Goal: Task Accomplishment & Management: Use online tool/utility

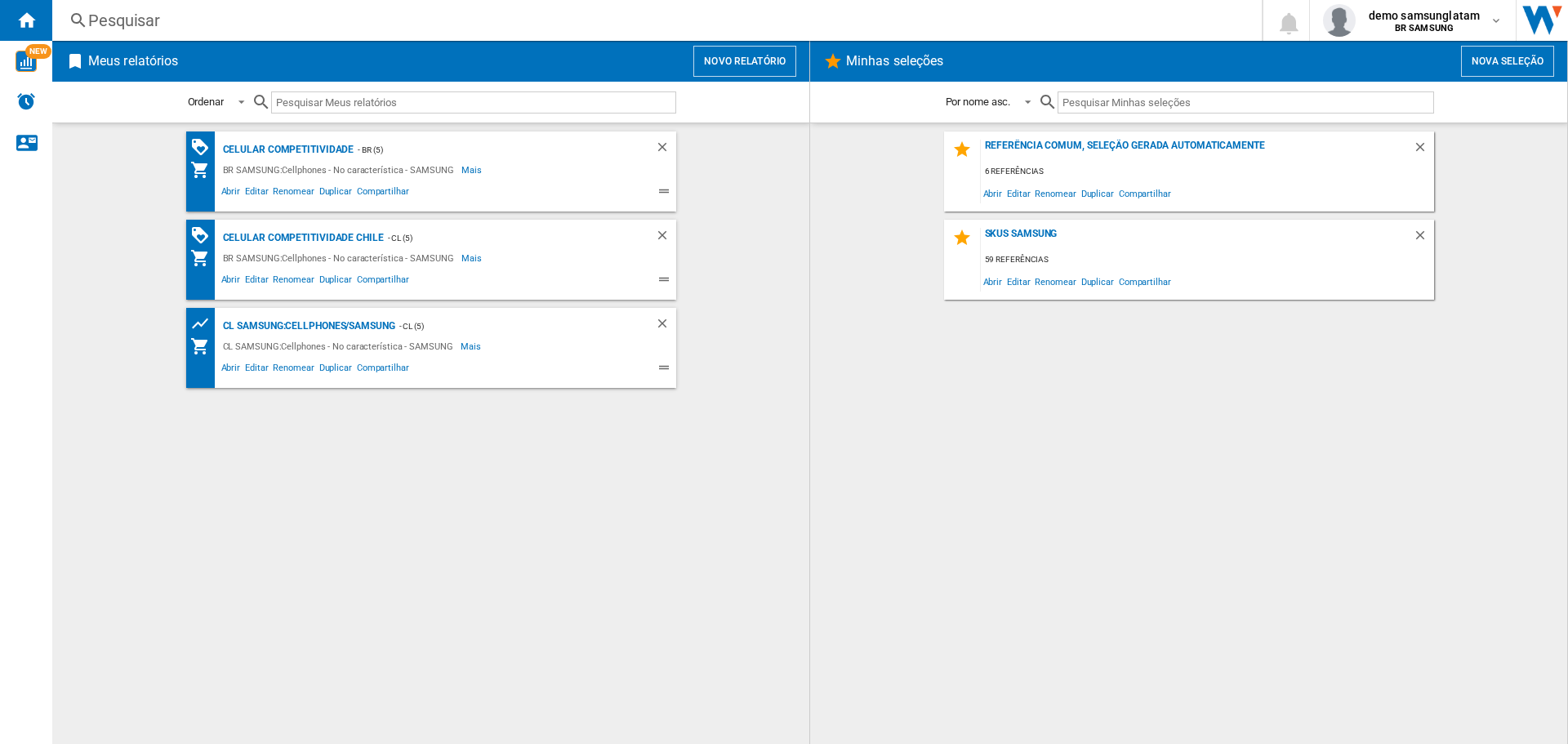
click at [673, 495] on div "Celular competitividade - BR (5) BR SAMSUNG:Cellphones - No característica - SA…" at bounding box center [430, 434] width 724 height 604
click at [366, 589] on div "Celular competitividade - BR (5) BR SAMSUNG:Cellphones - No característica - SA…" at bounding box center [430, 434] width 724 height 604
click at [1434, 23] on b "BR SAMSUNG" at bounding box center [1423, 28] width 59 height 11
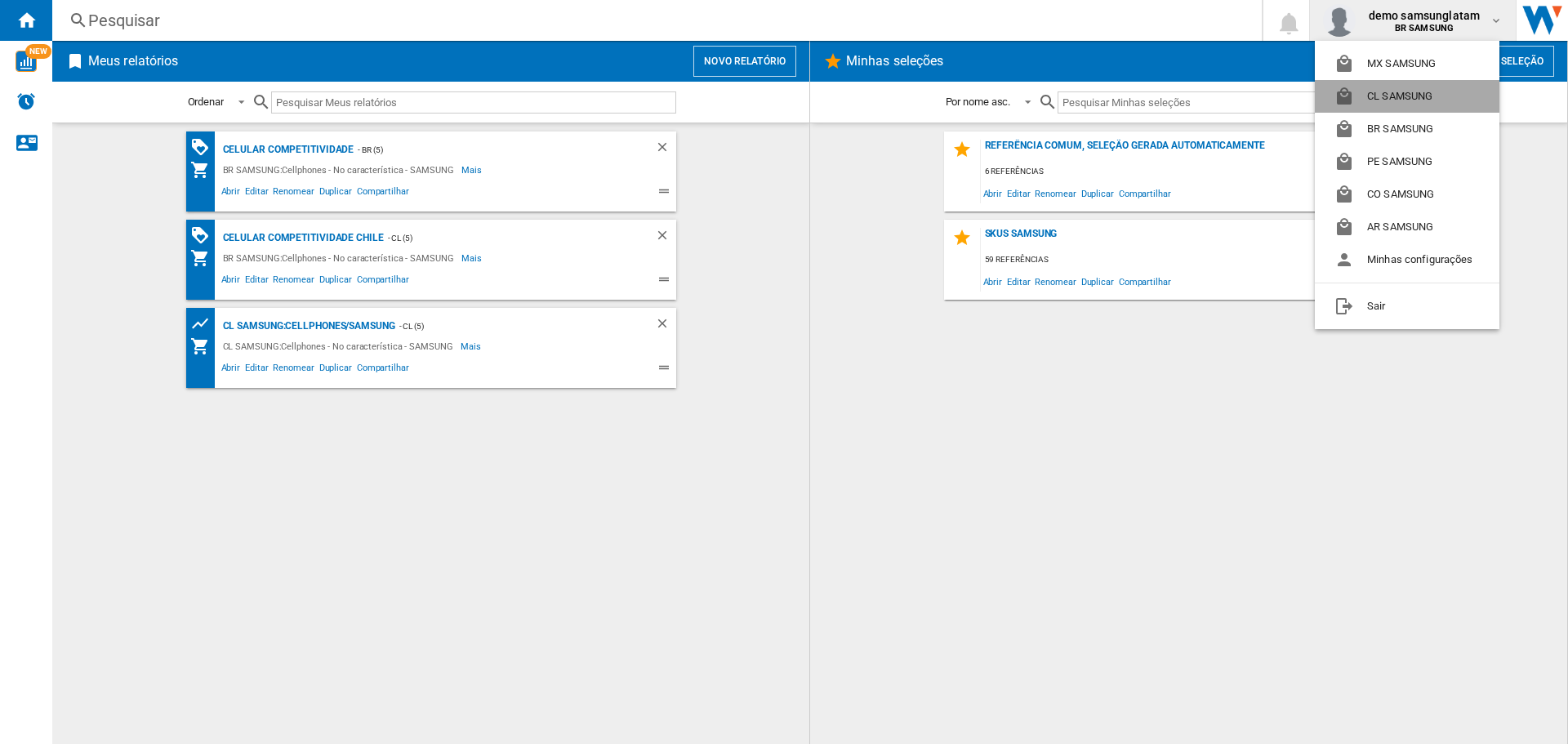
click at [1419, 85] on button "CL SAMSUNG" at bounding box center [1407, 96] width 185 height 33
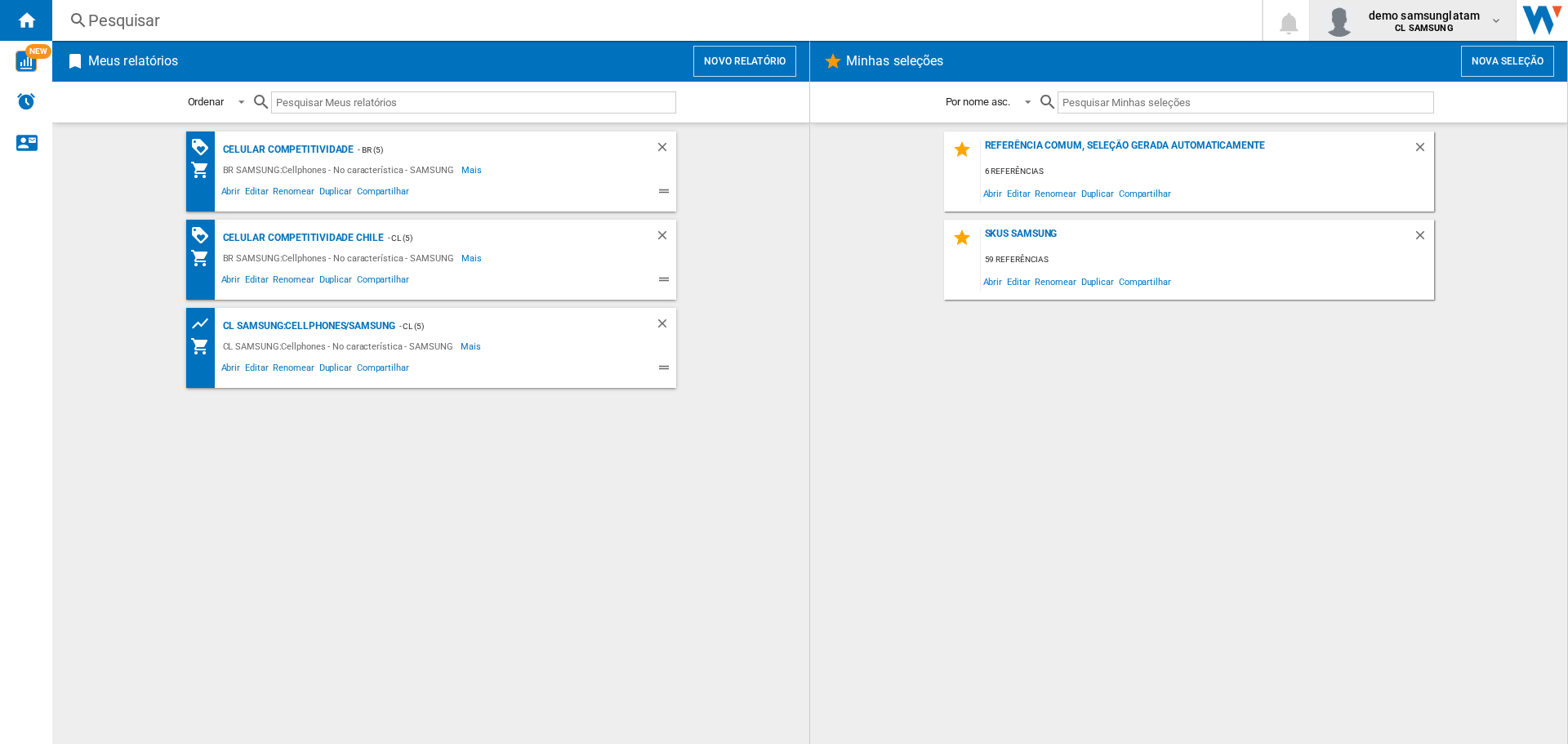
click at [1421, 13] on span "demo samsunglatam" at bounding box center [1423, 16] width 111 height 16
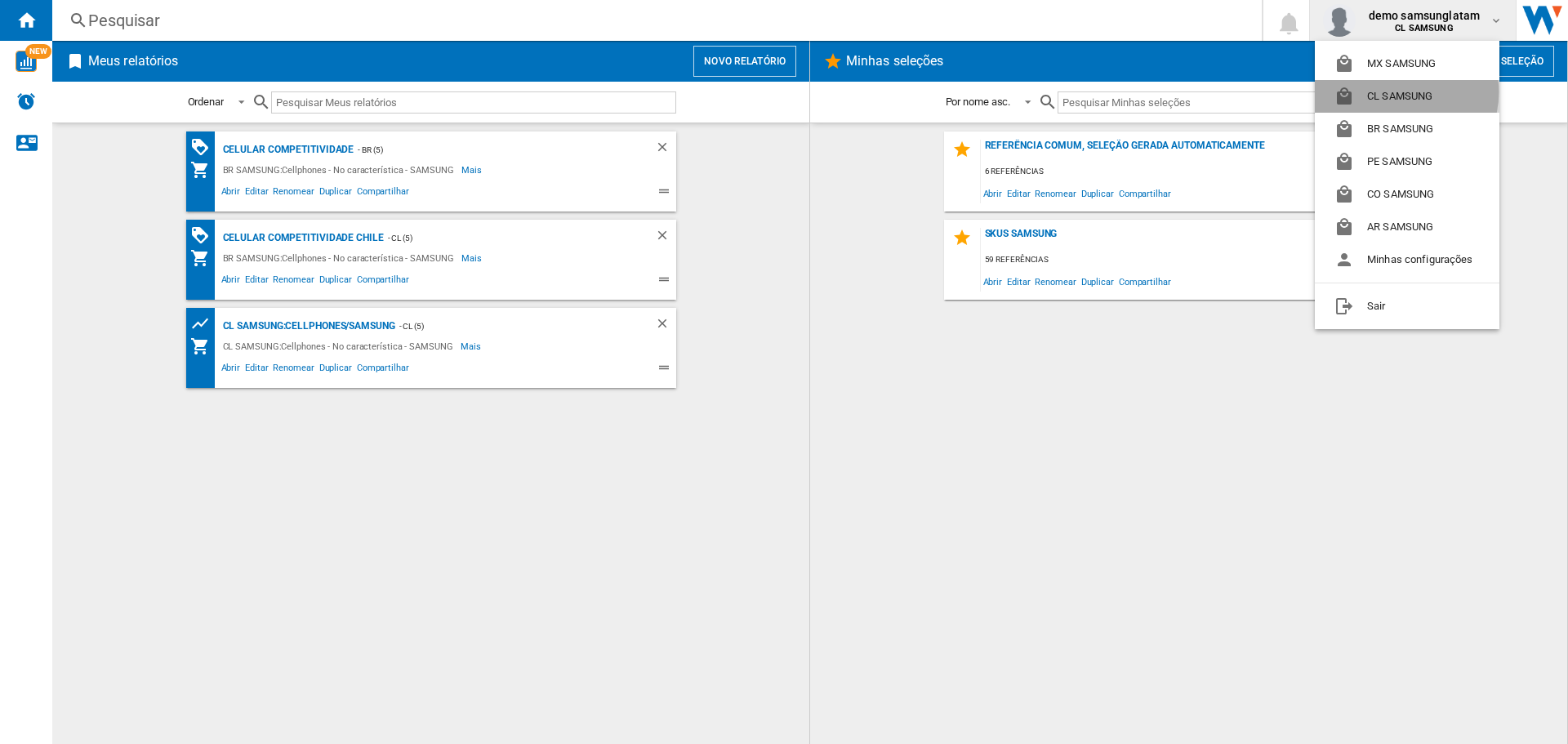
click at [1400, 92] on button "CL SAMSUNG" at bounding box center [1407, 96] width 185 height 33
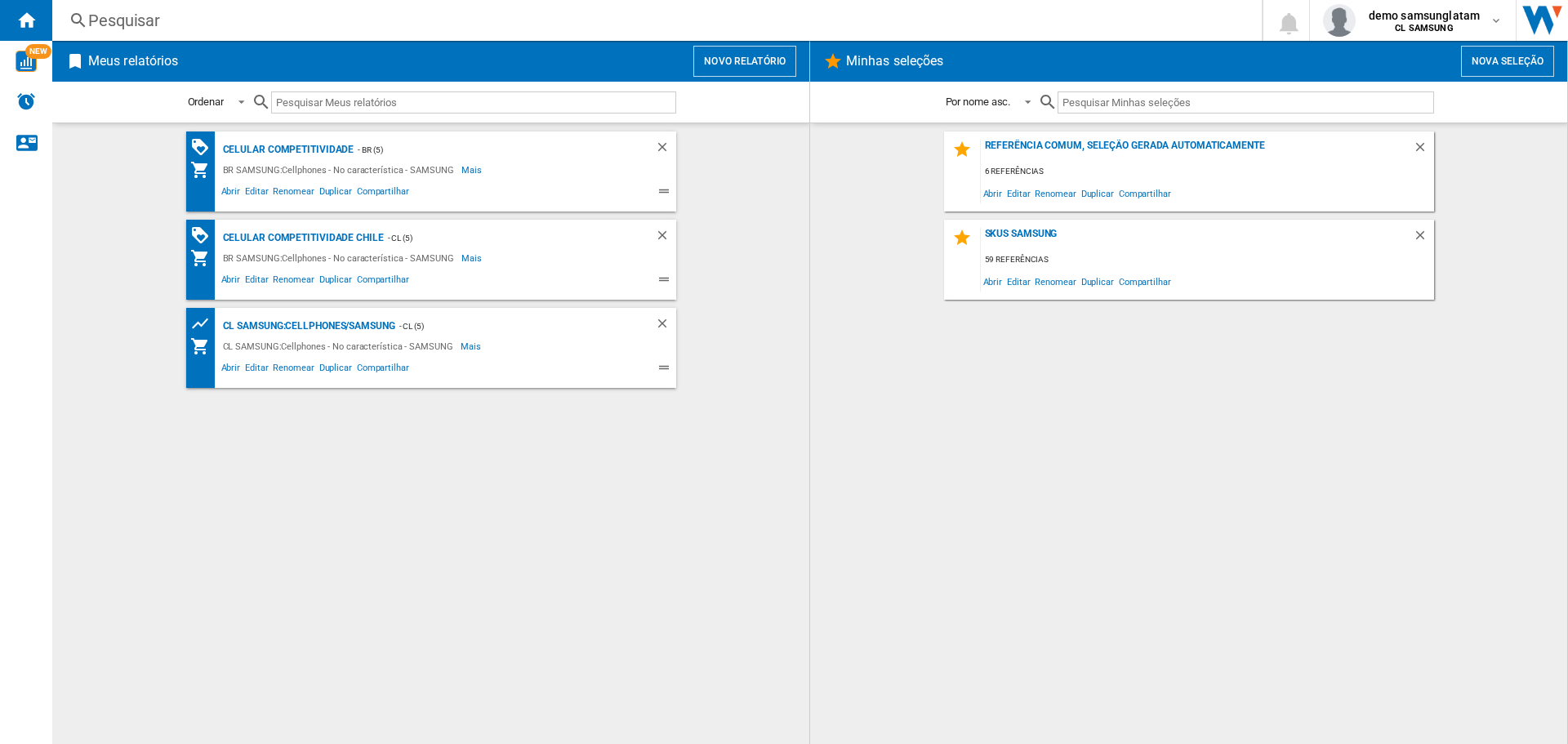
click at [714, 70] on button "Novo relatório" at bounding box center [744, 61] width 103 height 31
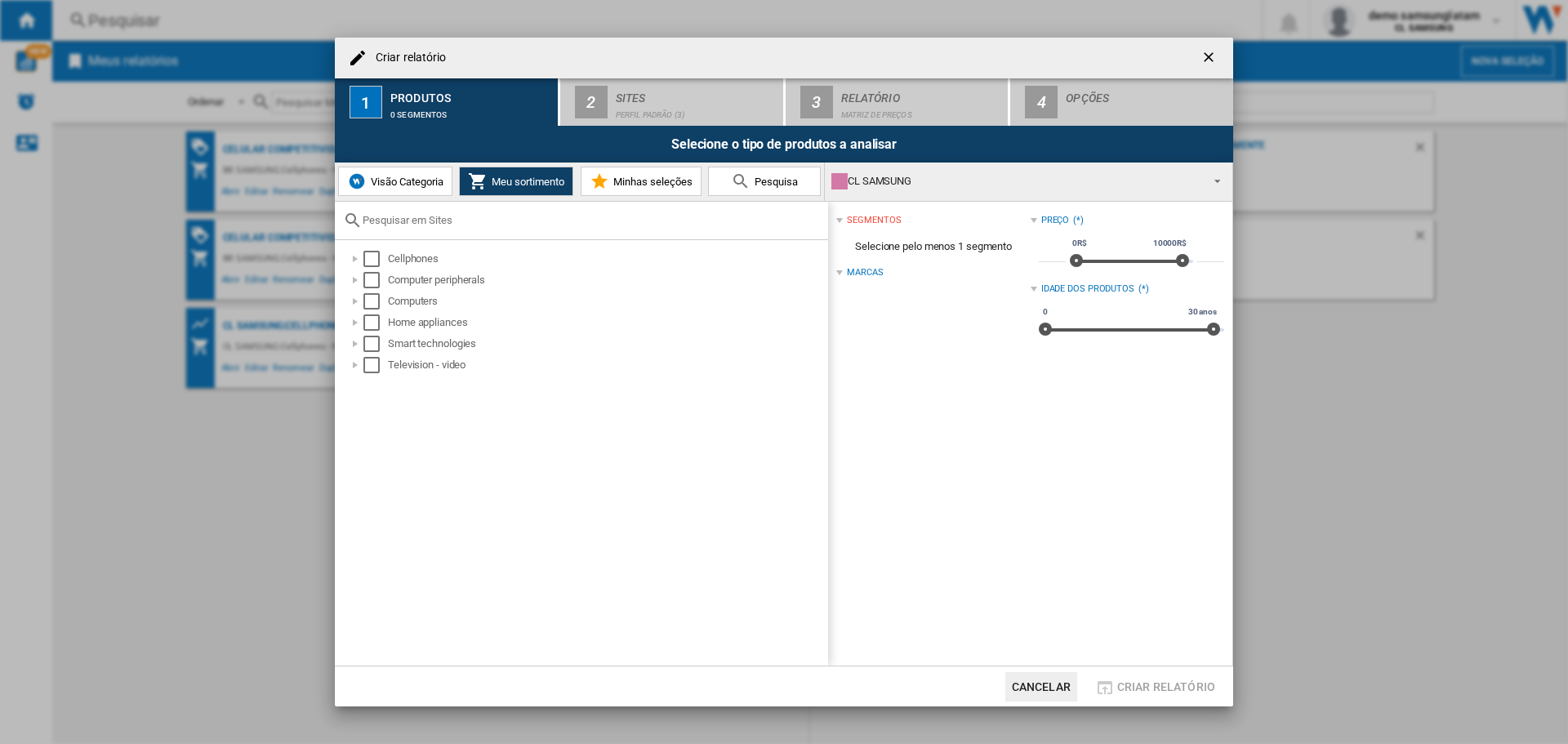
drag, startPoint x: 459, startPoint y: 200, endPoint x: 454, endPoint y: 212, distance: 13.0
click at [459, 200] on div "Visão Categoria Meu sortimento Minhas seleções Pesquisa CL SAMSUNG BR SAMSUNG A…" at bounding box center [784, 181] width 897 height 39
click at [454, 220] on input "text" at bounding box center [590, 220] width 457 height 12
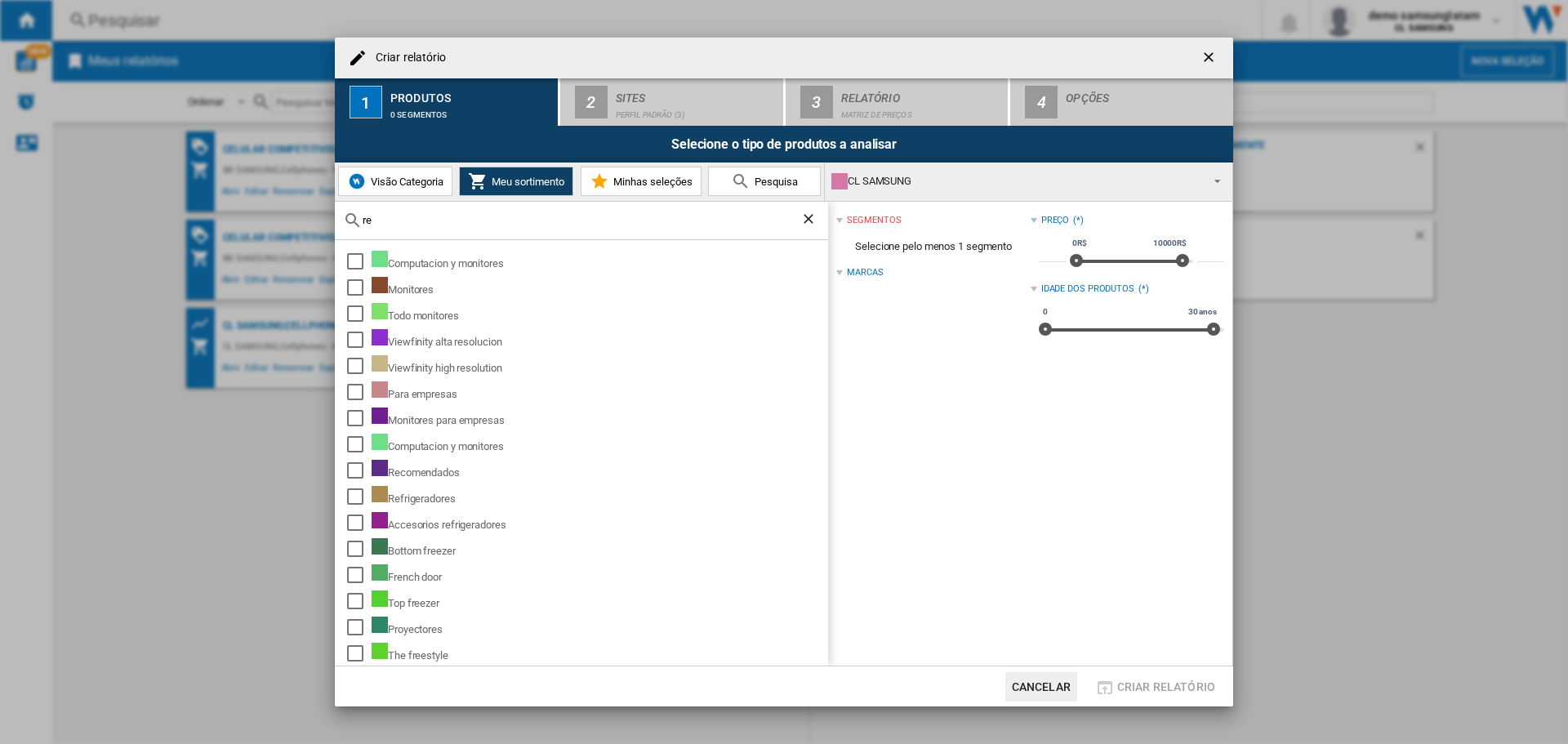
type input "ref"
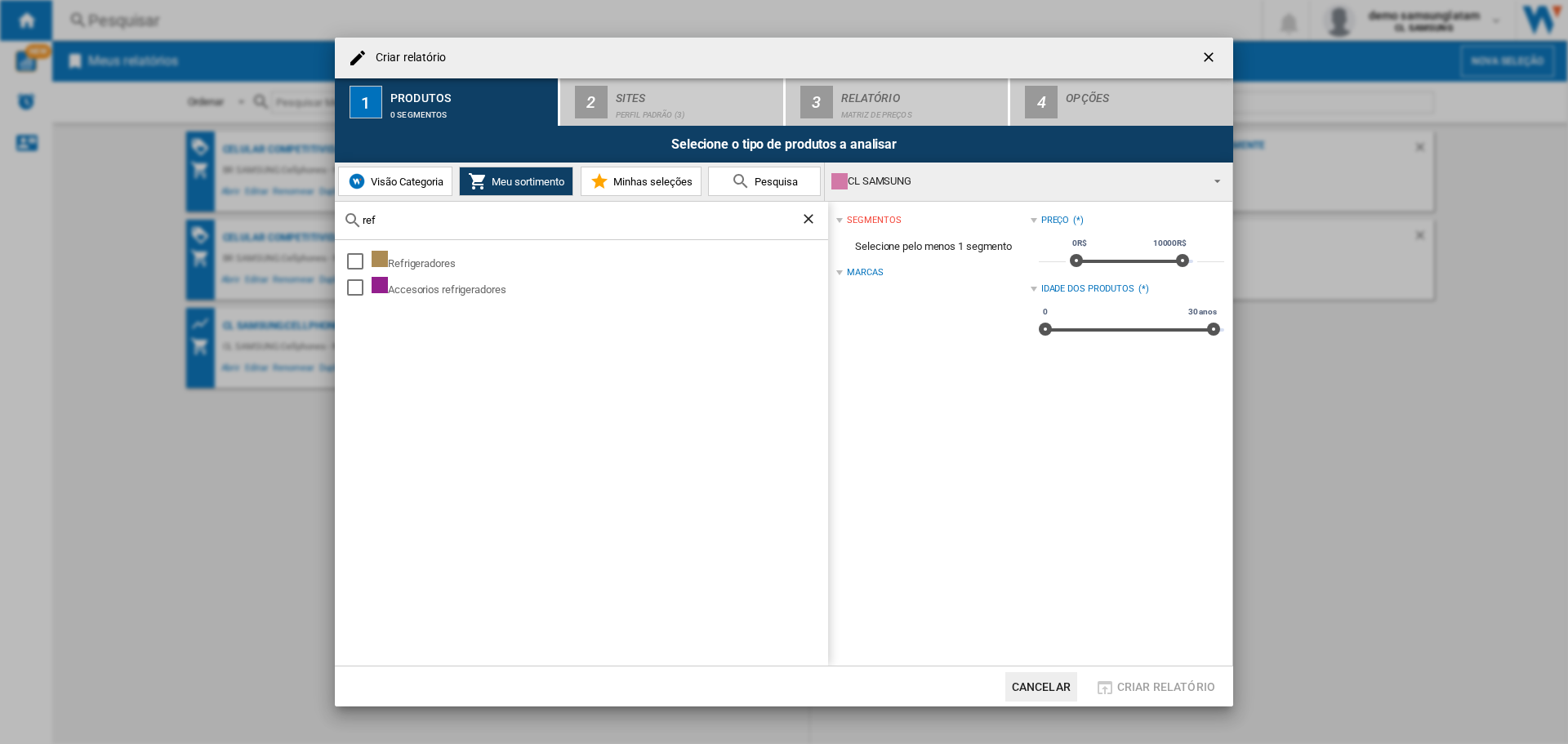
drag, startPoint x: 464, startPoint y: 219, endPoint x: 360, endPoint y: 218, distance: 104.0
click at [360, 218] on div "ref" at bounding box center [581, 221] width 493 height 38
click at [449, 216] on input "text" at bounding box center [590, 220] width 457 height 12
type input "ref"
click at [358, 265] on div "Select" at bounding box center [355, 262] width 16 height 16
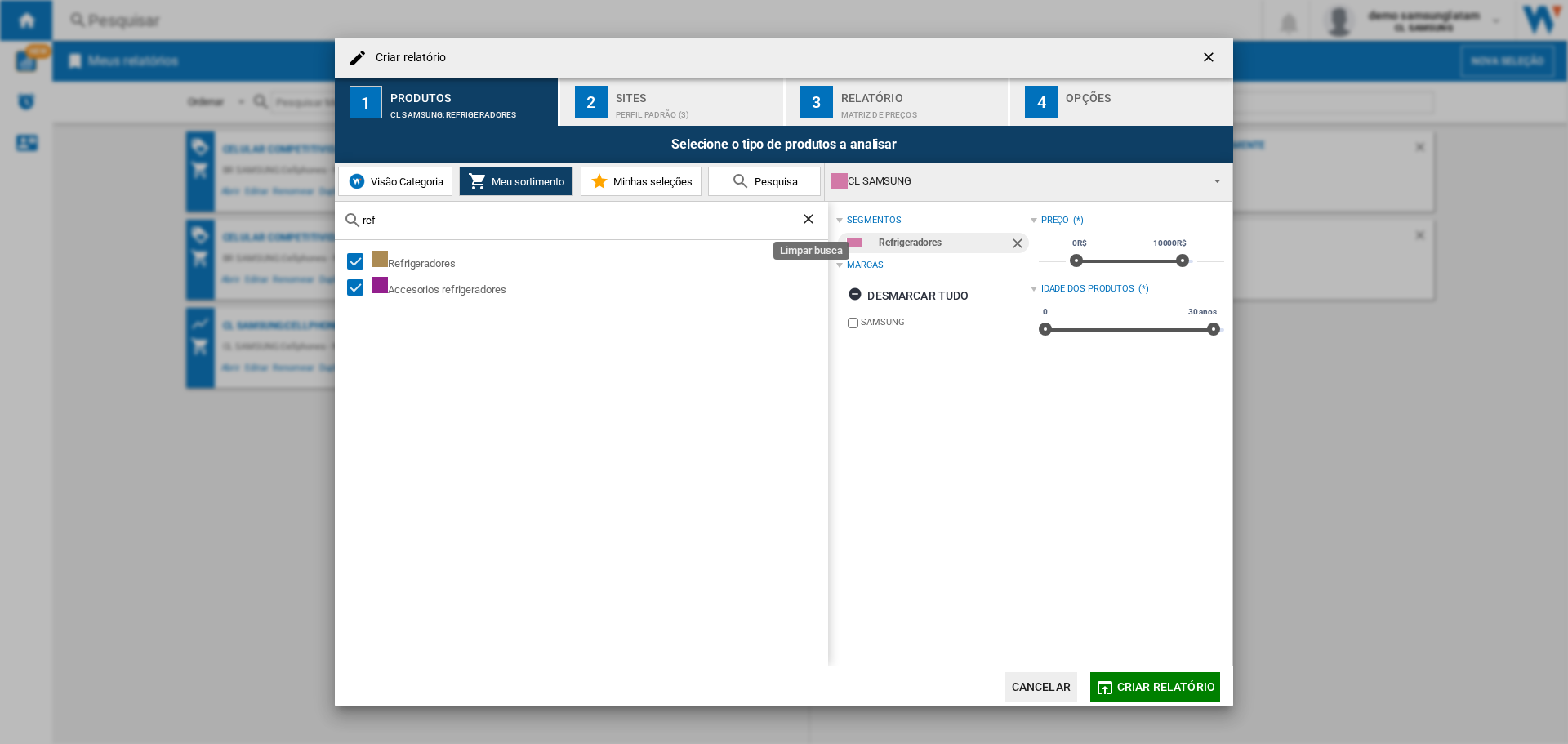
click at [812, 217] on ng-md-icon "Limpar busca" at bounding box center [809, 220] width 19 height 19
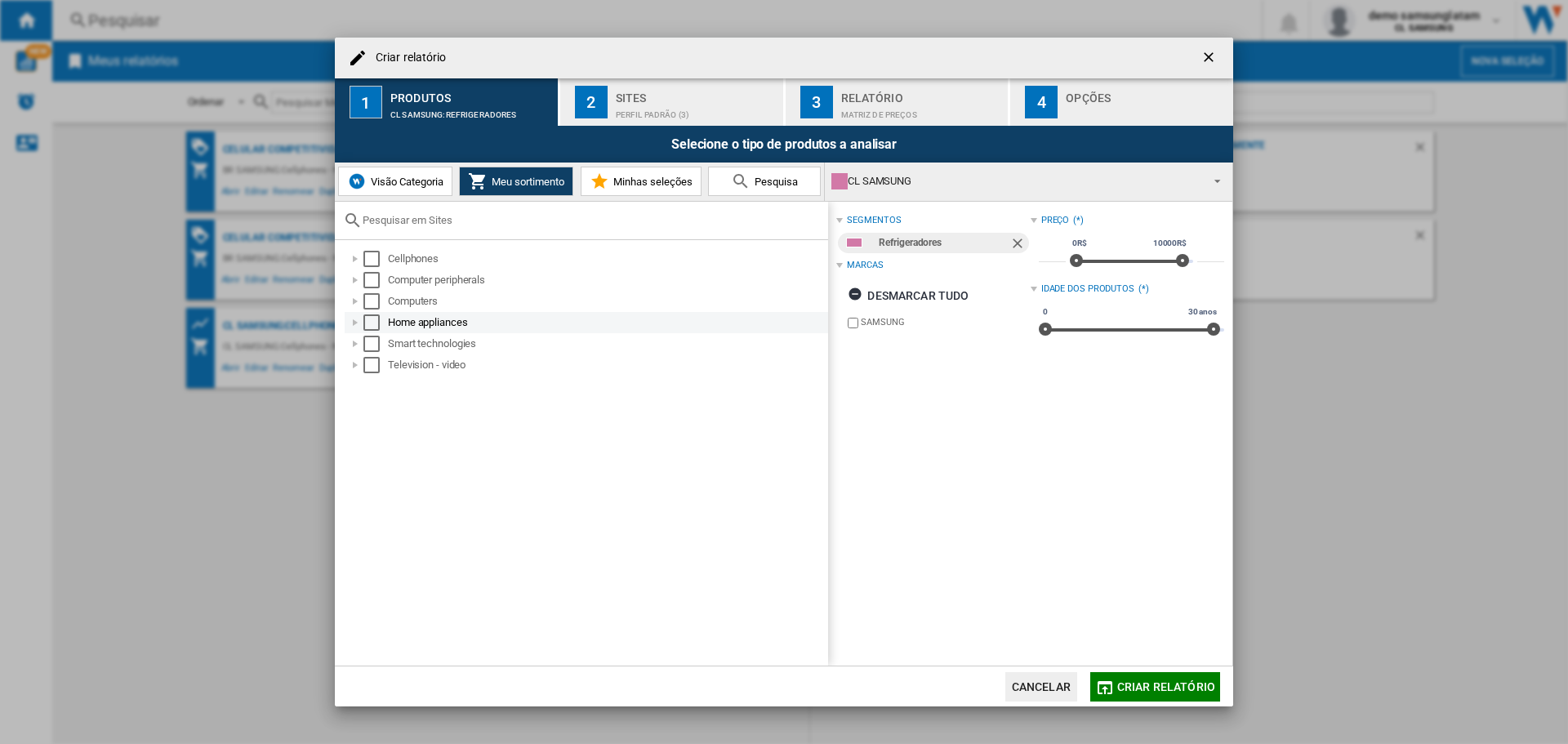
click at [360, 321] on div at bounding box center [355, 322] width 16 height 16
click at [375, 340] on div at bounding box center [373, 344] width 16 height 16
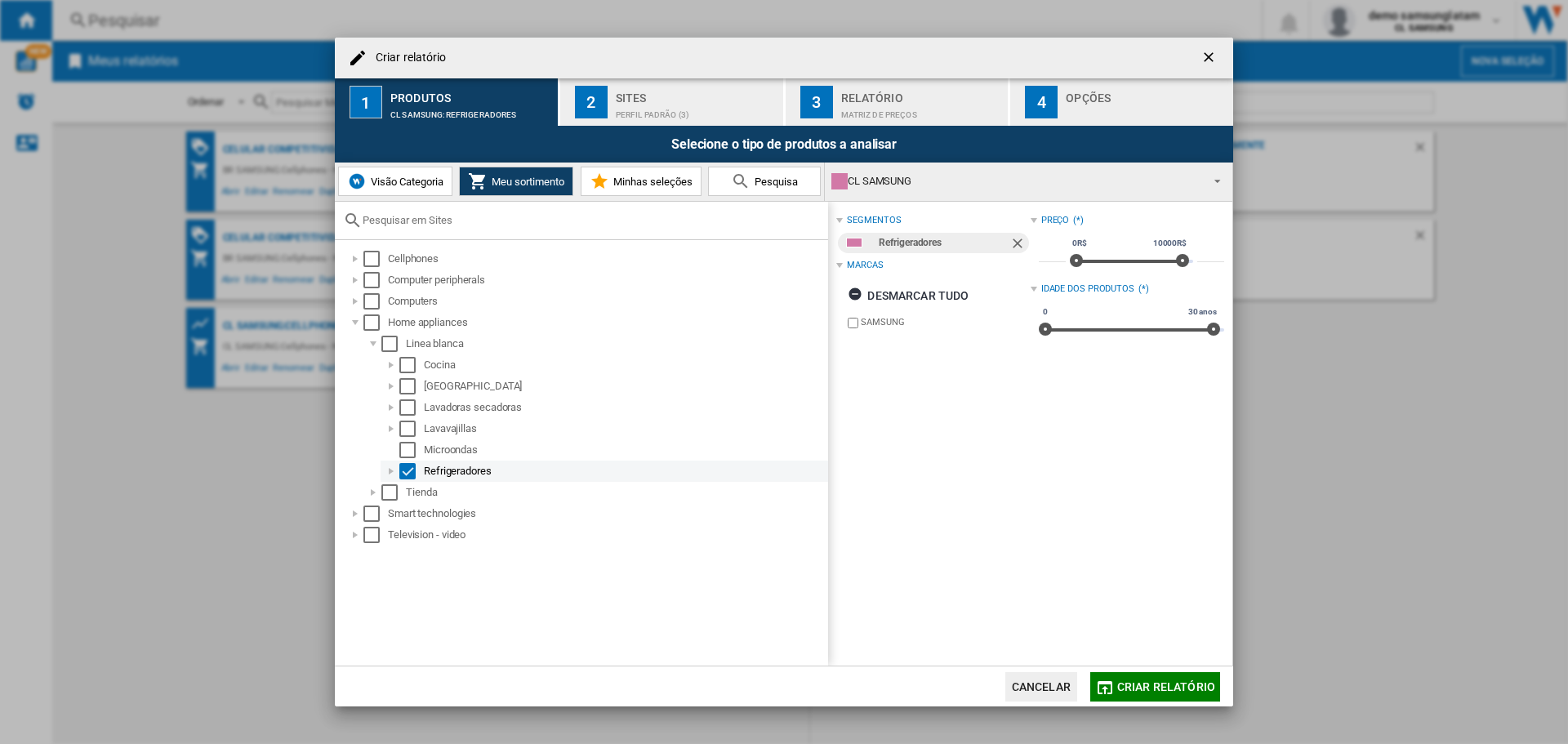
click at [394, 469] on div at bounding box center [391, 471] width 16 height 16
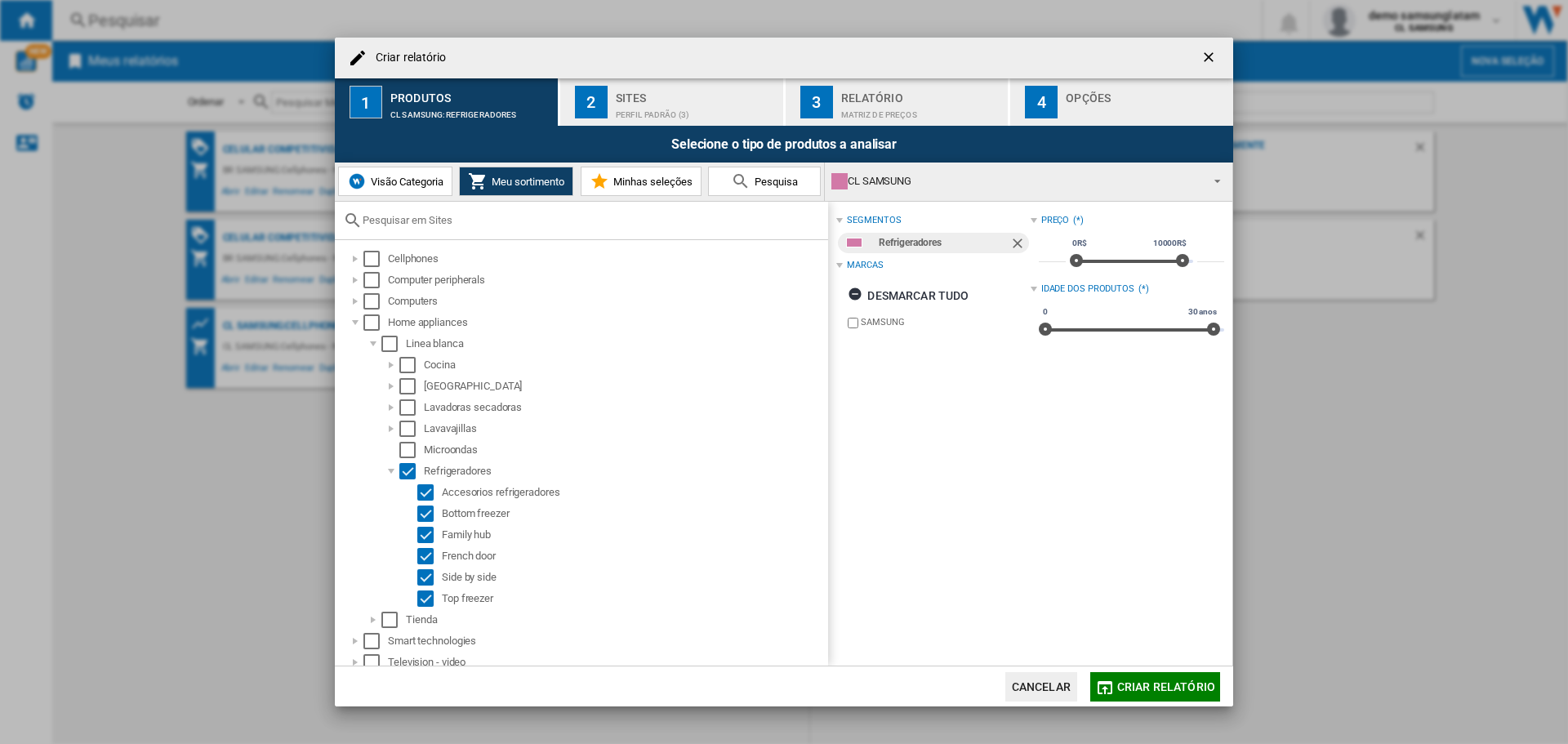
click at [375, 176] on span "Visão Categoria" at bounding box center [405, 181] width 77 height 12
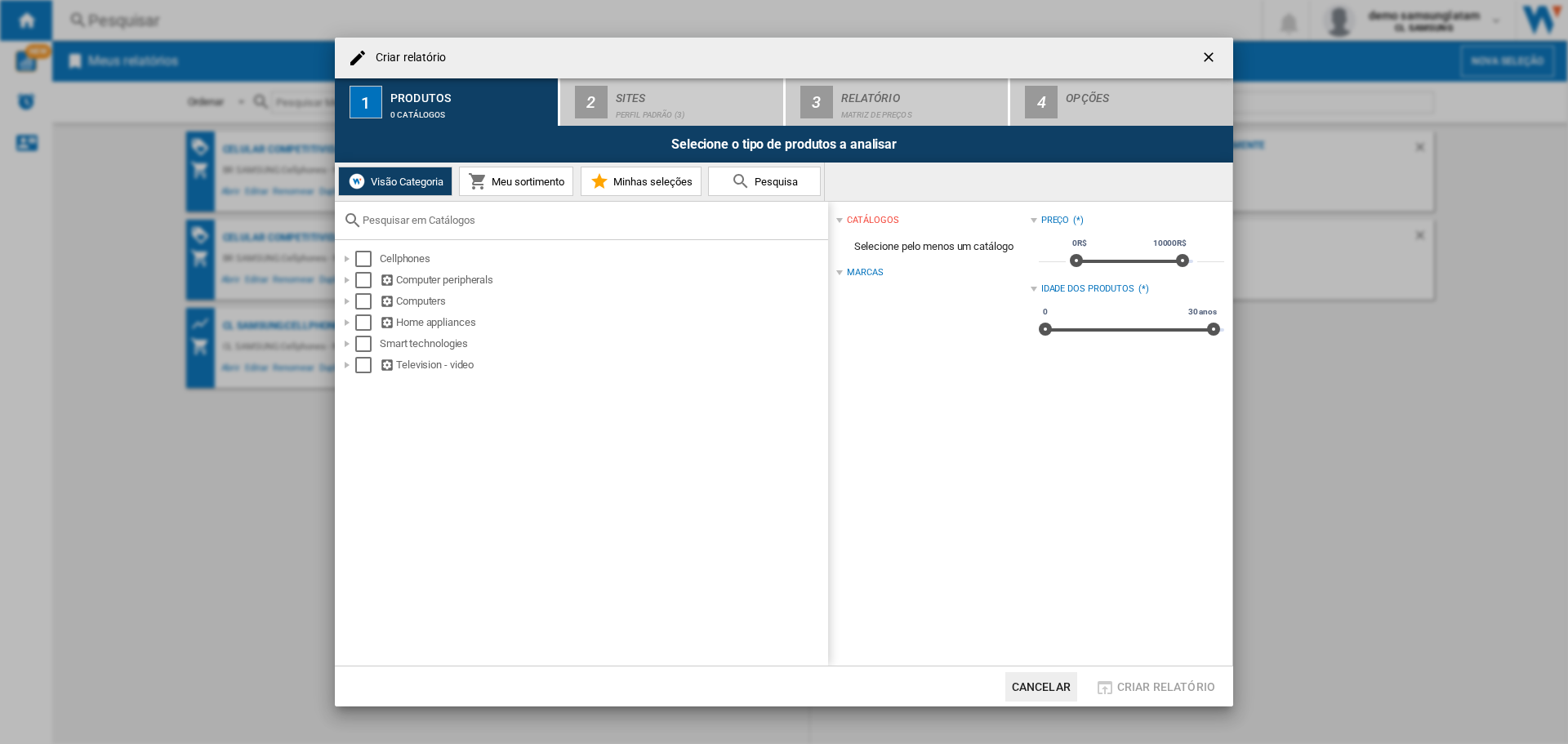
click at [412, 226] on input "text" at bounding box center [590, 220] width 457 height 12
click at [347, 321] on div at bounding box center [347, 322] width 16 height 16
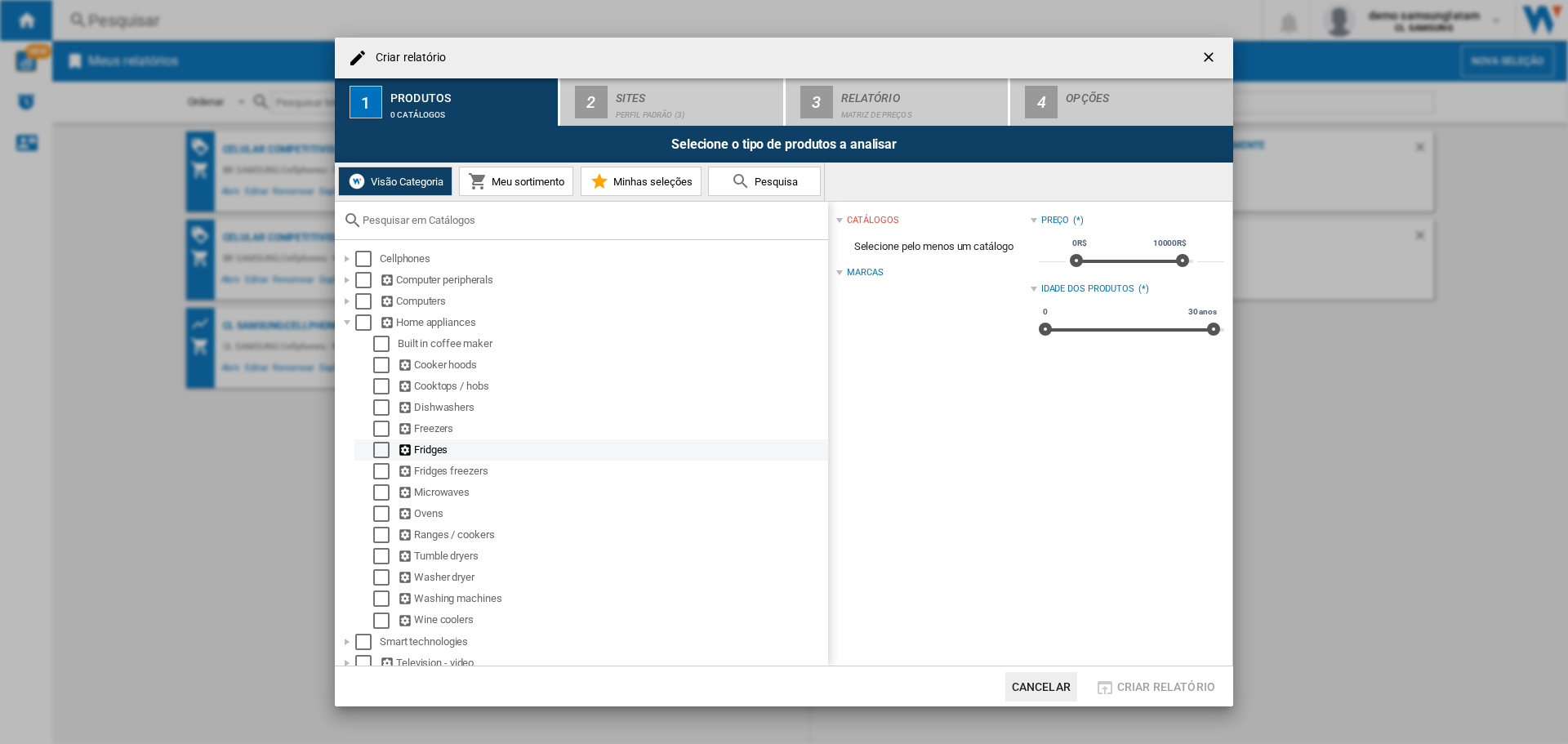
click at [372, 457] on div at bounding box center [365, 450] width 16 height 16
click at [372, 452] on div at bounding box center [365, 450] width 16 height 16
click at [381, 451] on div "Select" at bounding box center [382, 450] width 16 height 16
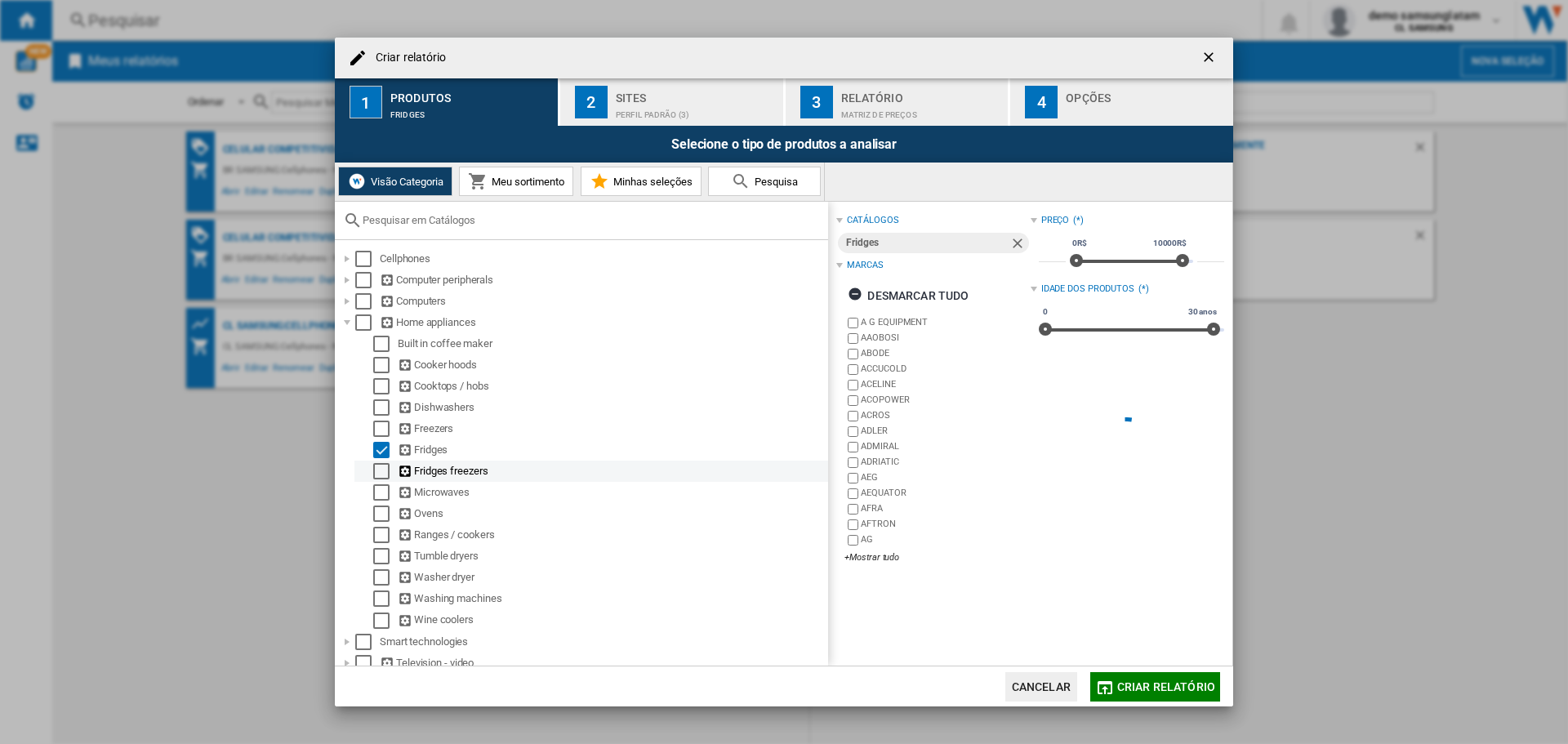
click at [381, 473] on div "Select" at bounding box center [382, 471] width 16 height 16
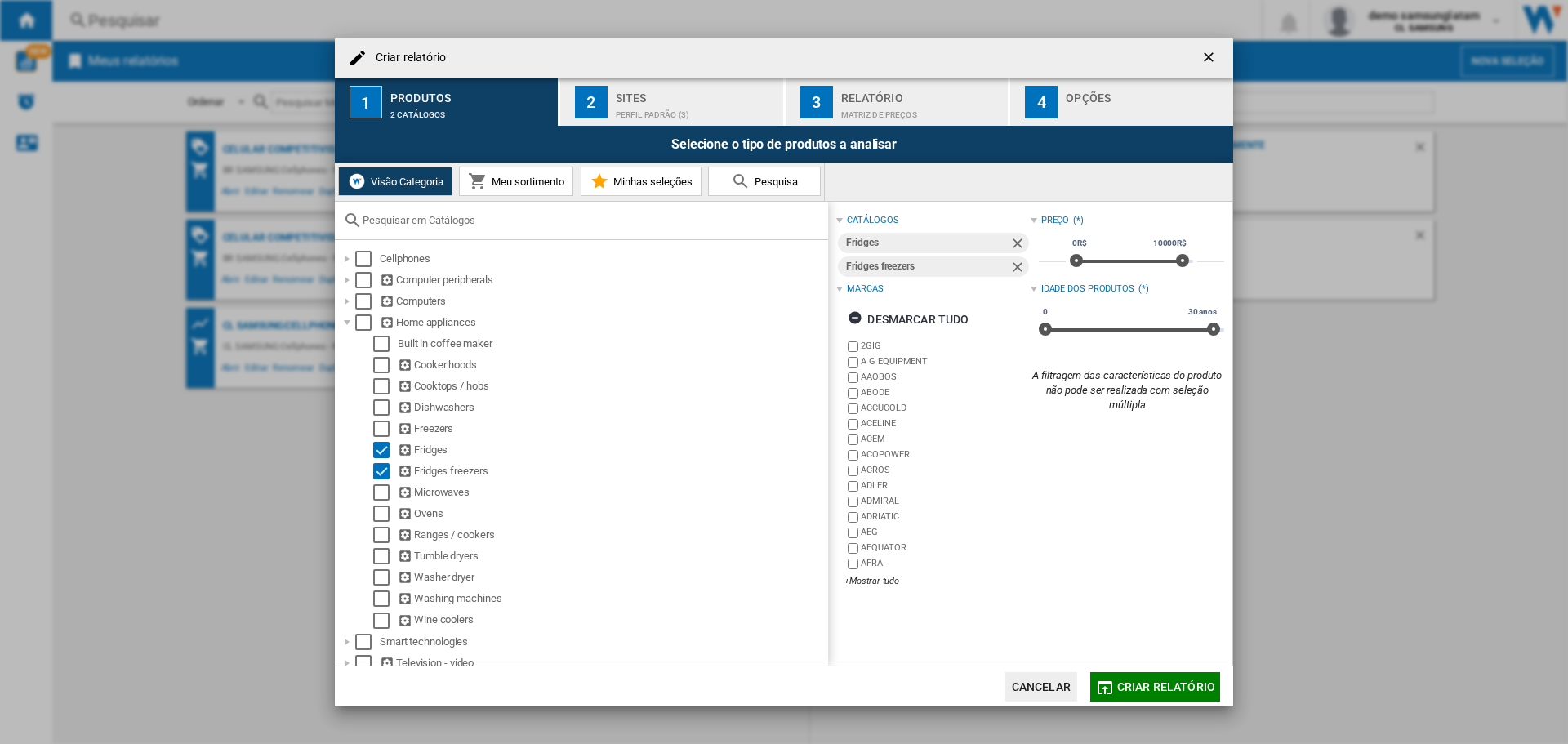
click at [656, 114] on div "Perfil padrão (3)" at bounding box center [697, 110] width 161 height 17
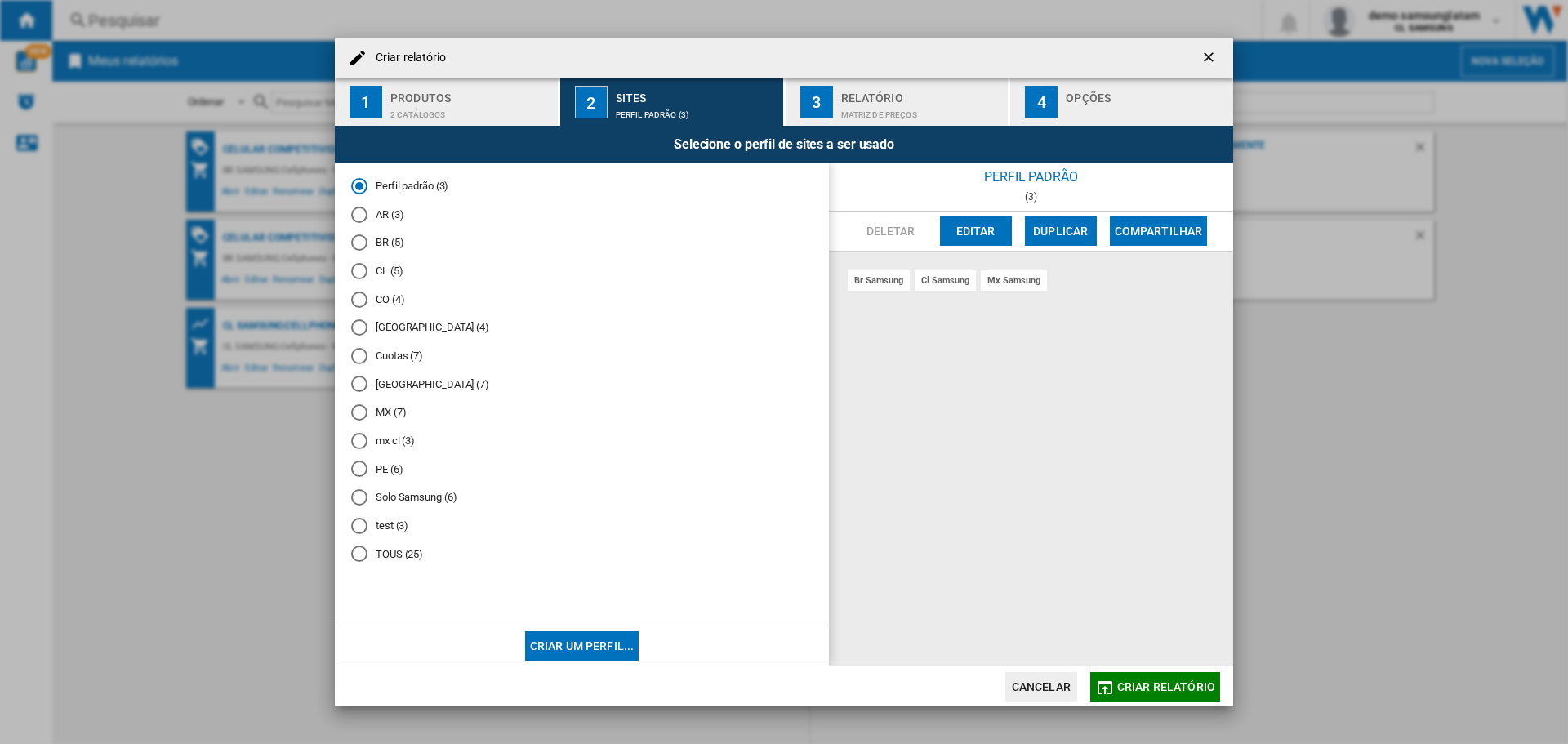
click at [382, 275] on md-radio-button "CL (5)" at bounding box center [582, 271] width 461 height 16
click at [931, 106] on div "Matriz de preços" at bounding box center [922, 110] width 161 height 17
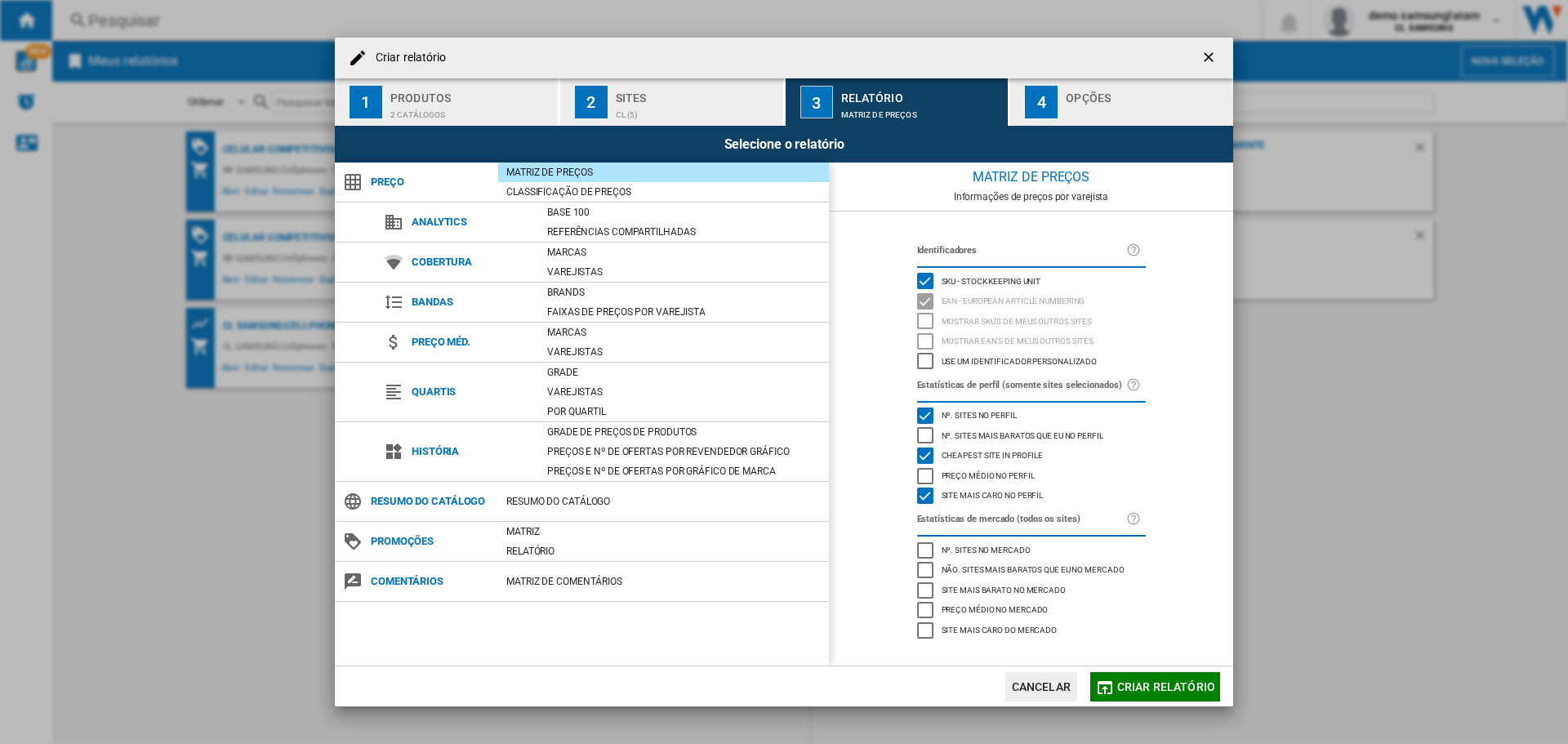
click at [482, 97] on div "Produtos" at bounding box center [470, 93] width 161 height 17
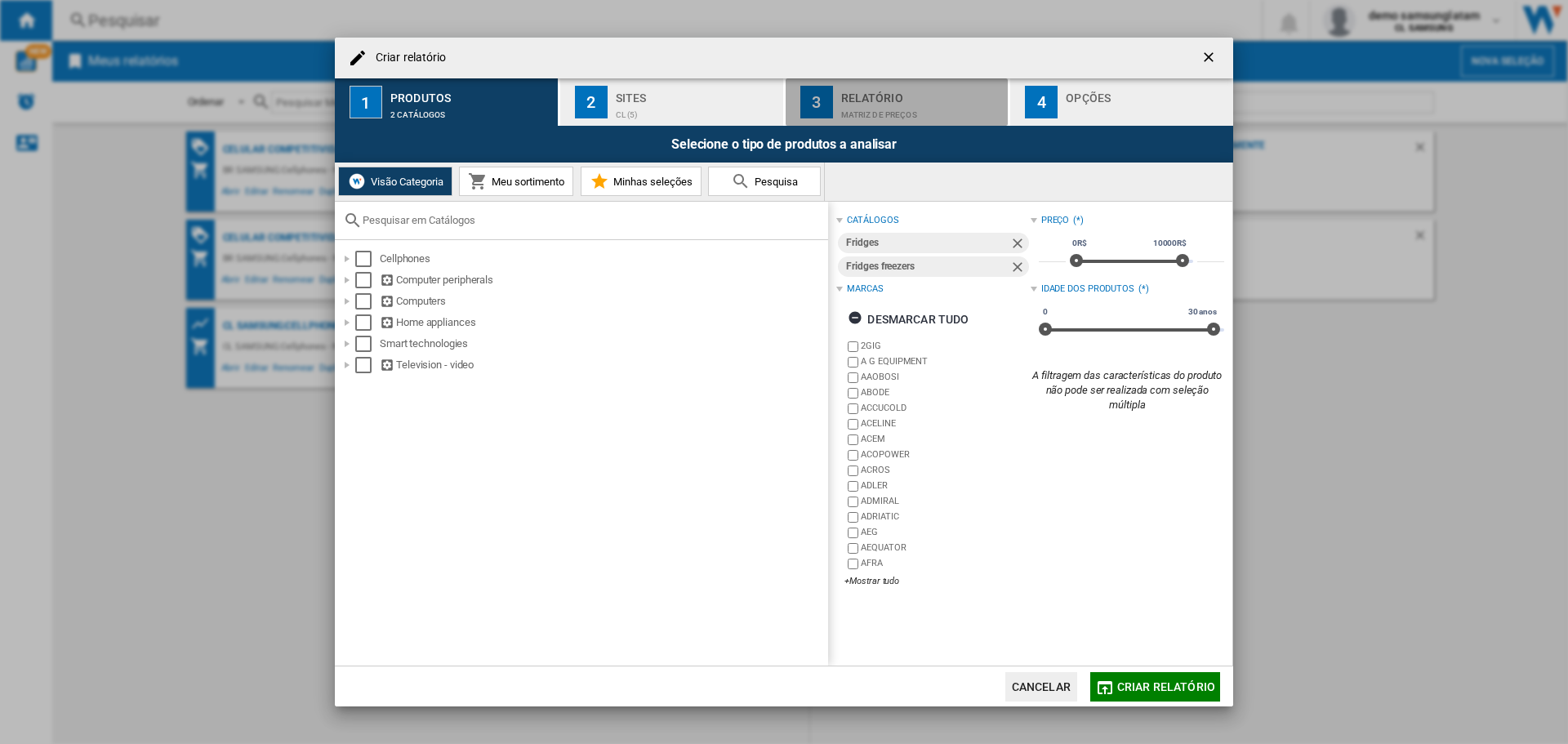
click at [966, 96] on div "Relatório" at bounding box center [922, 93] width 161 height 17
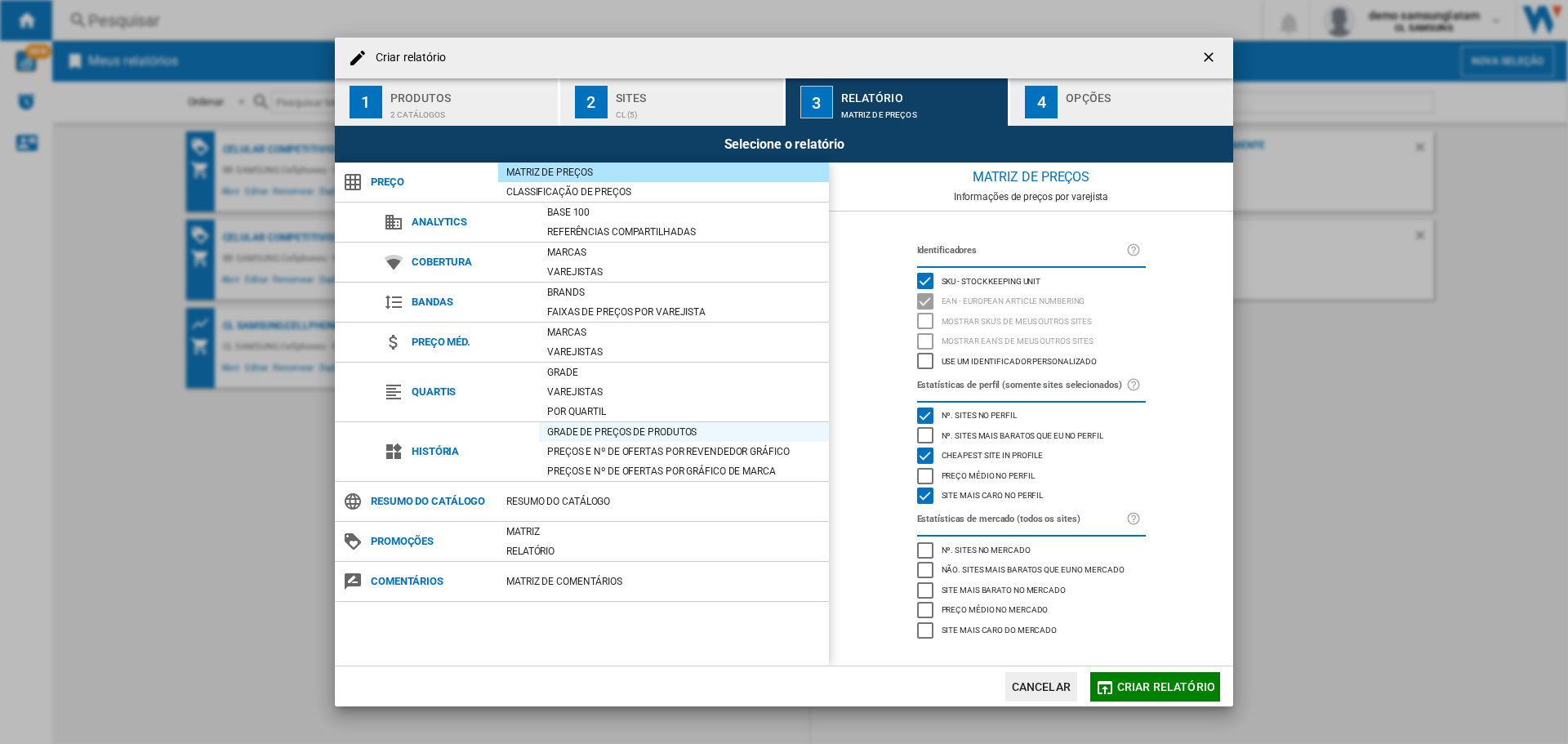
click at [631, 430] on div "Grade de preços de produtos" at bounding box center [684, 432] width 290 height 16
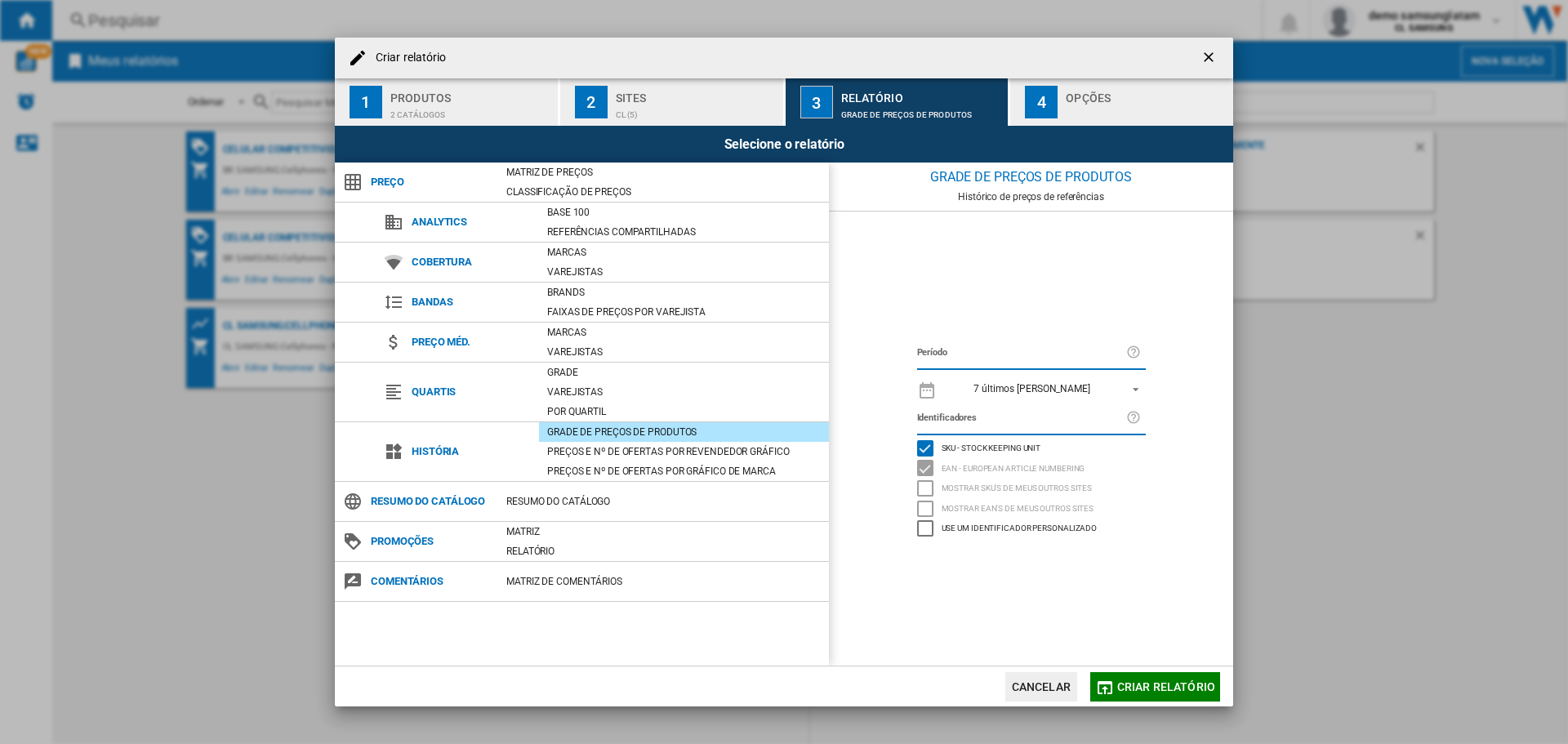
click at [1044, 377] on md-select-value "7 últimos [PERSON_NAME]" at bounding box center [1044, 388] width 200 height 23
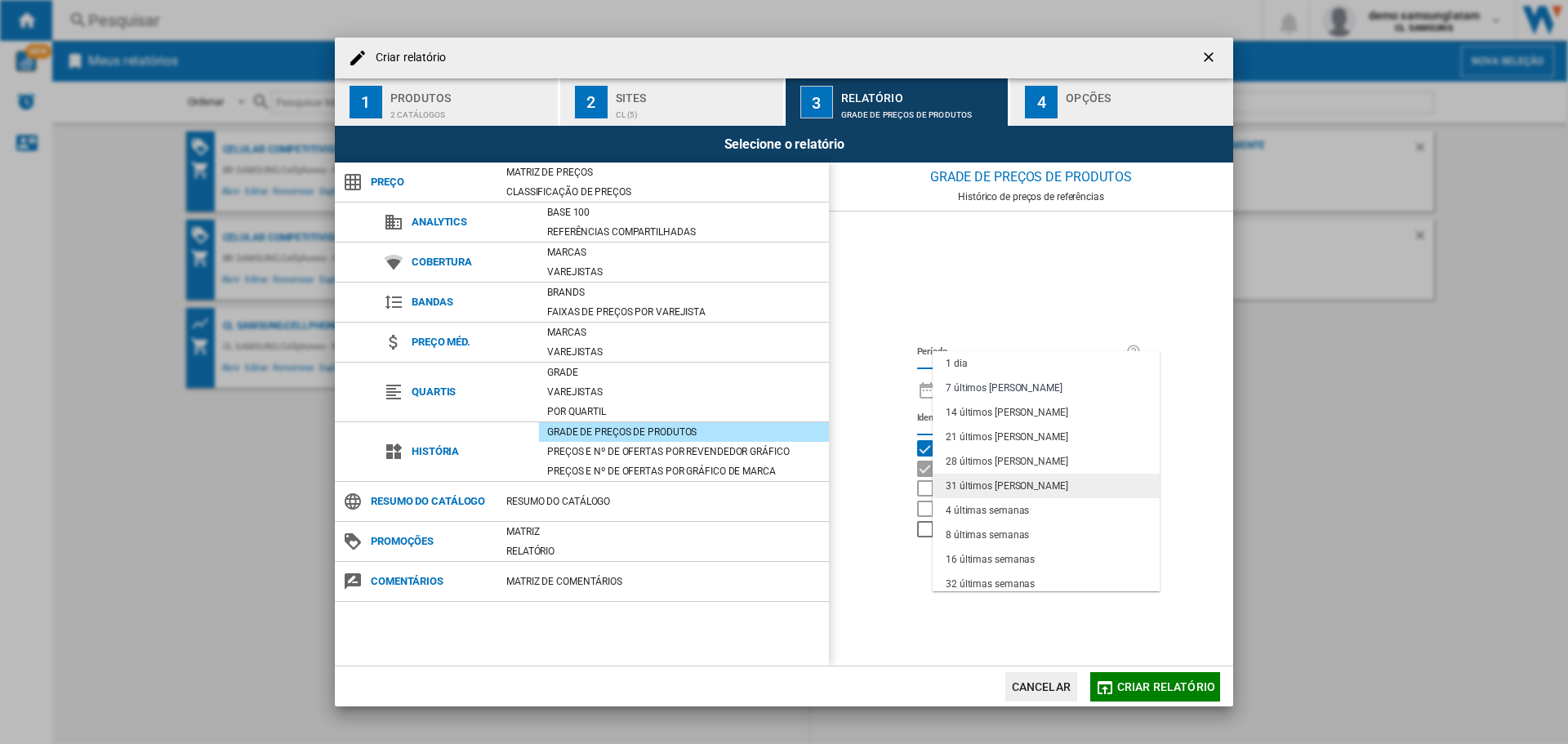
click at [964, 487] on div "31 últimos [PERSON_NAME]" at bounding box center [1007, 486] width 123 height 14
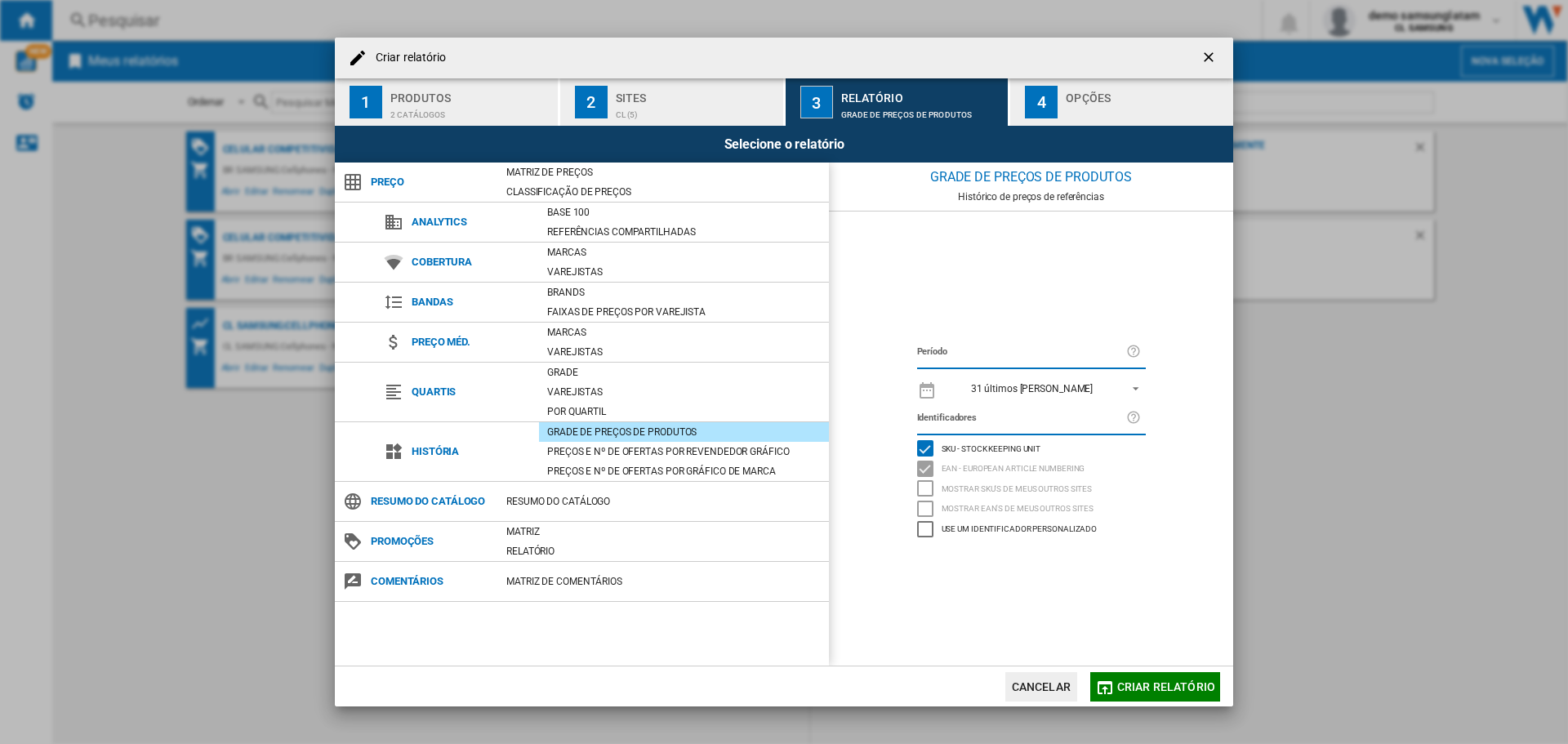
click at [1165, 680] on span "Criar relatório" at bounding box center [1165, 686] width 98 height 13
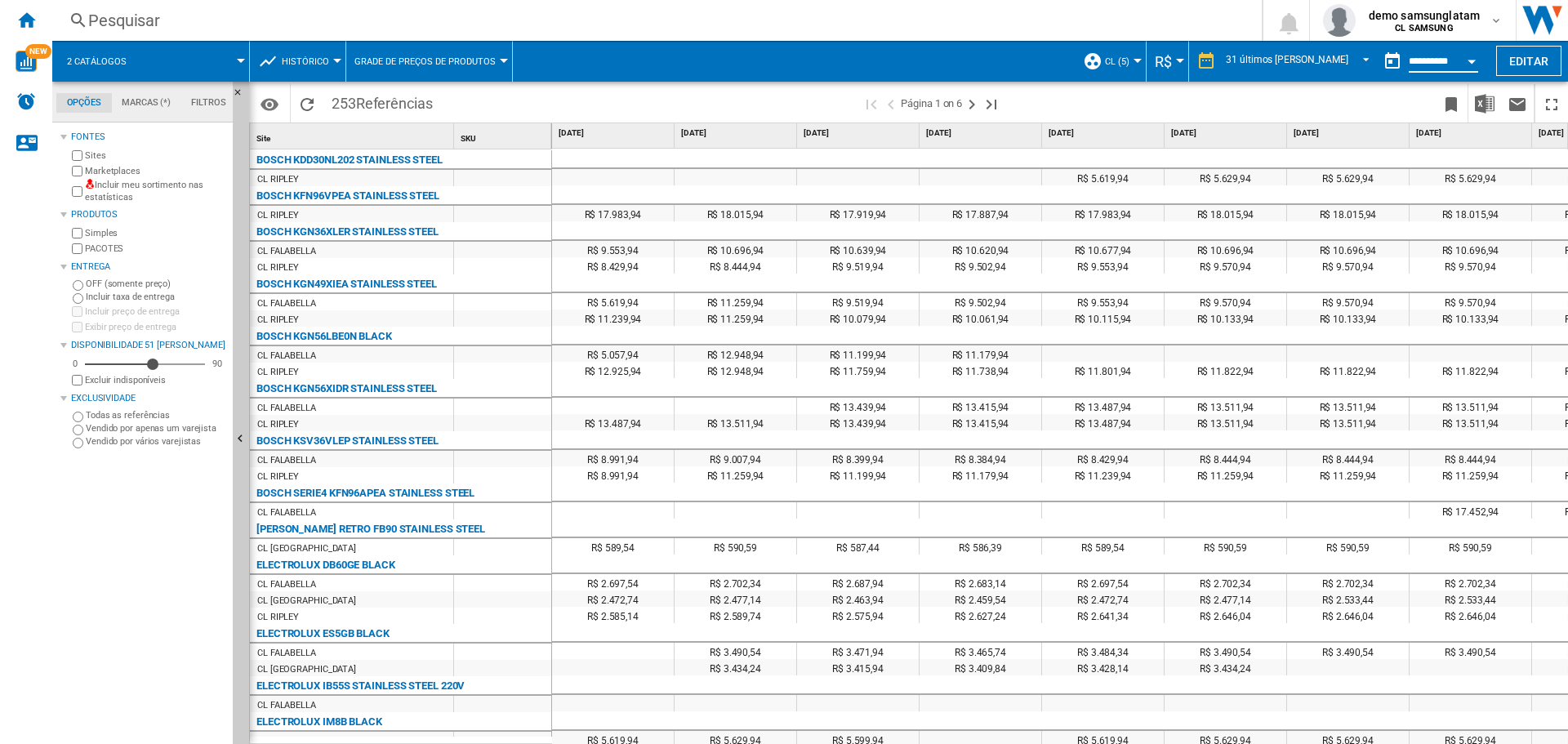
click at [1443, 60] on input "**********" at bounding box center [1444, 64] width 70 height 15
click at [1475, 57] on button "Open calendar" at bounding box center [1471, 59] width 29 height 29
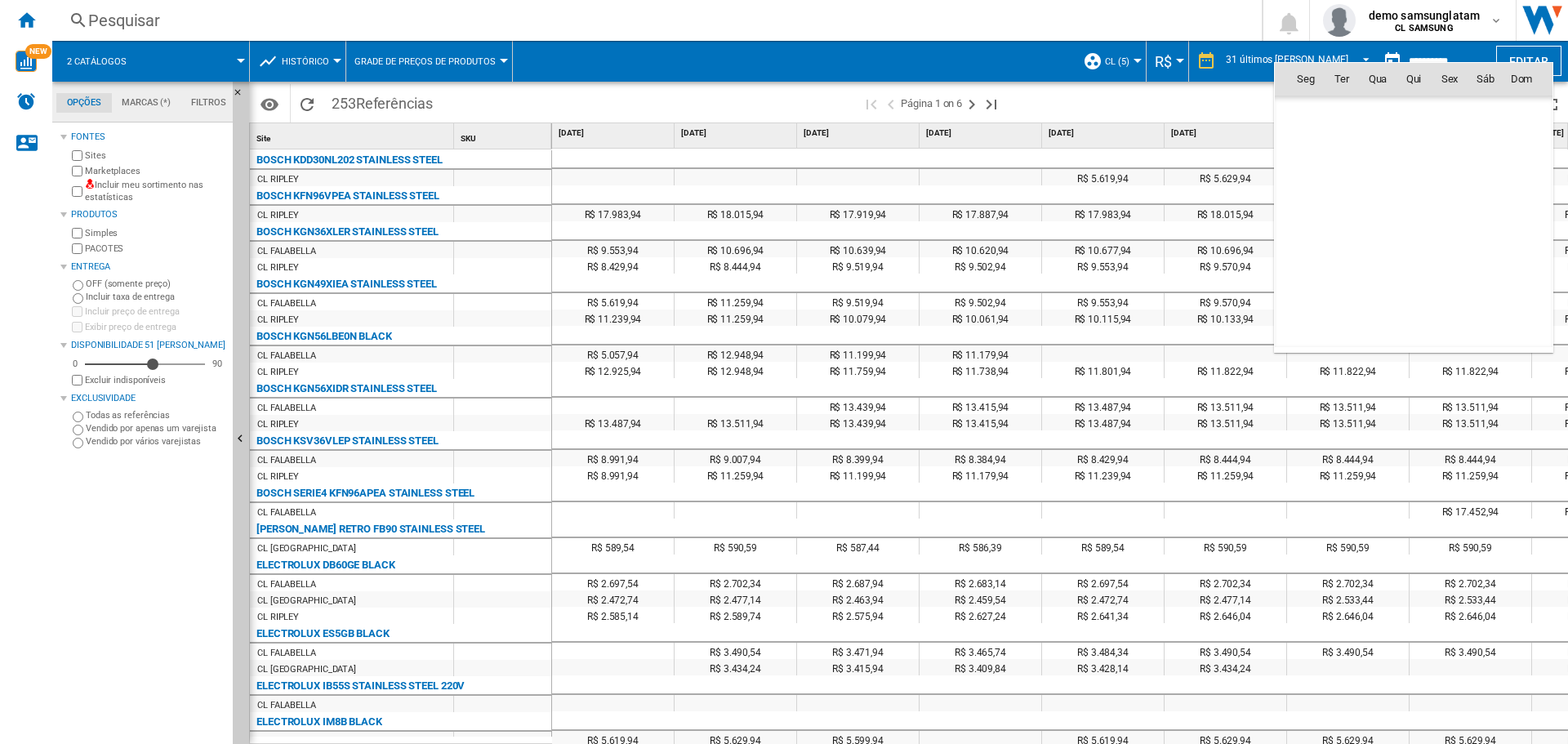
scroll to position [7787, 0]
click at [1069, 104] on div at bounding box center [784, 372] width 1568 height 744
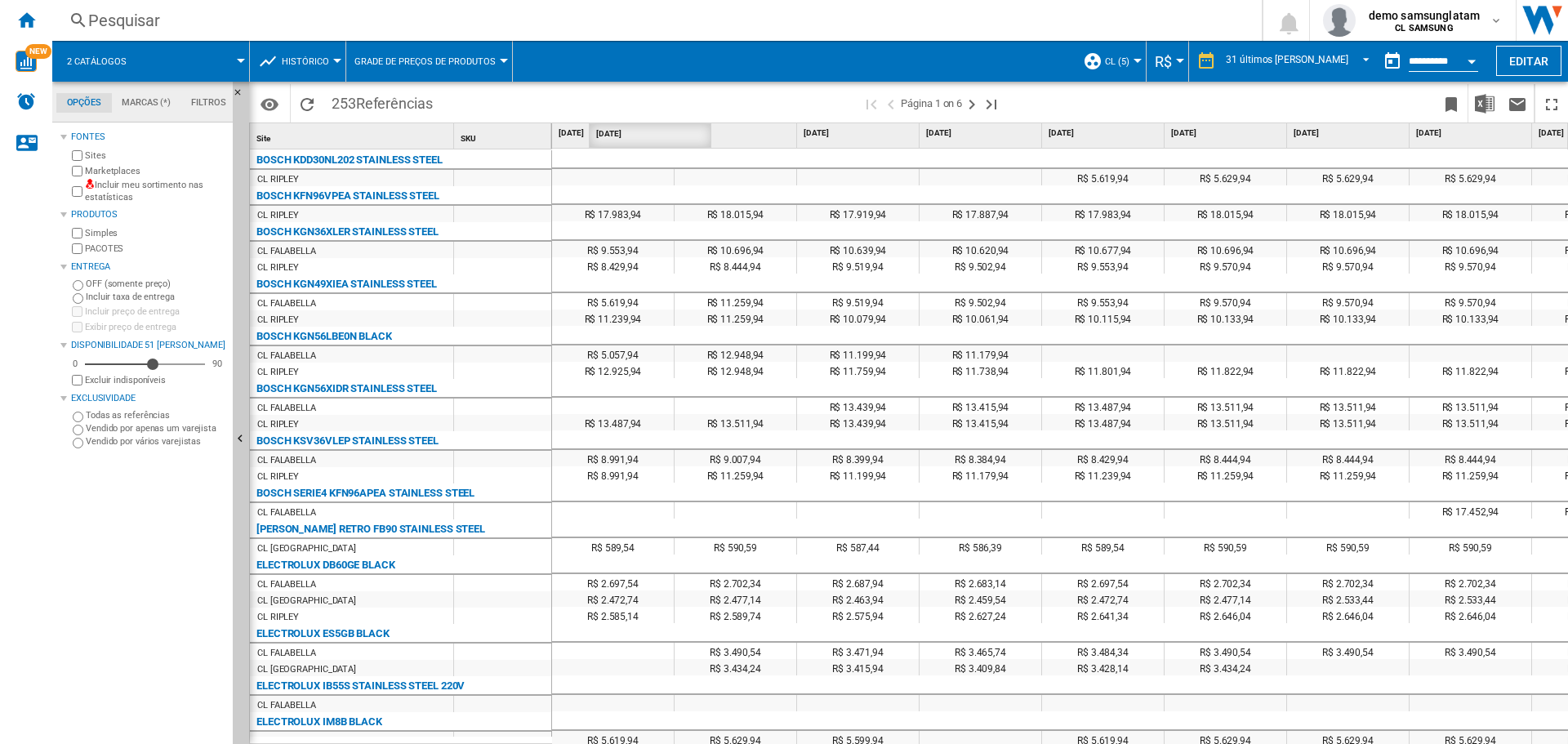
drag, startPoint x: 562, startPoint y: 132, endPoint x: 599, endPoint y: 132, distance: 37.0
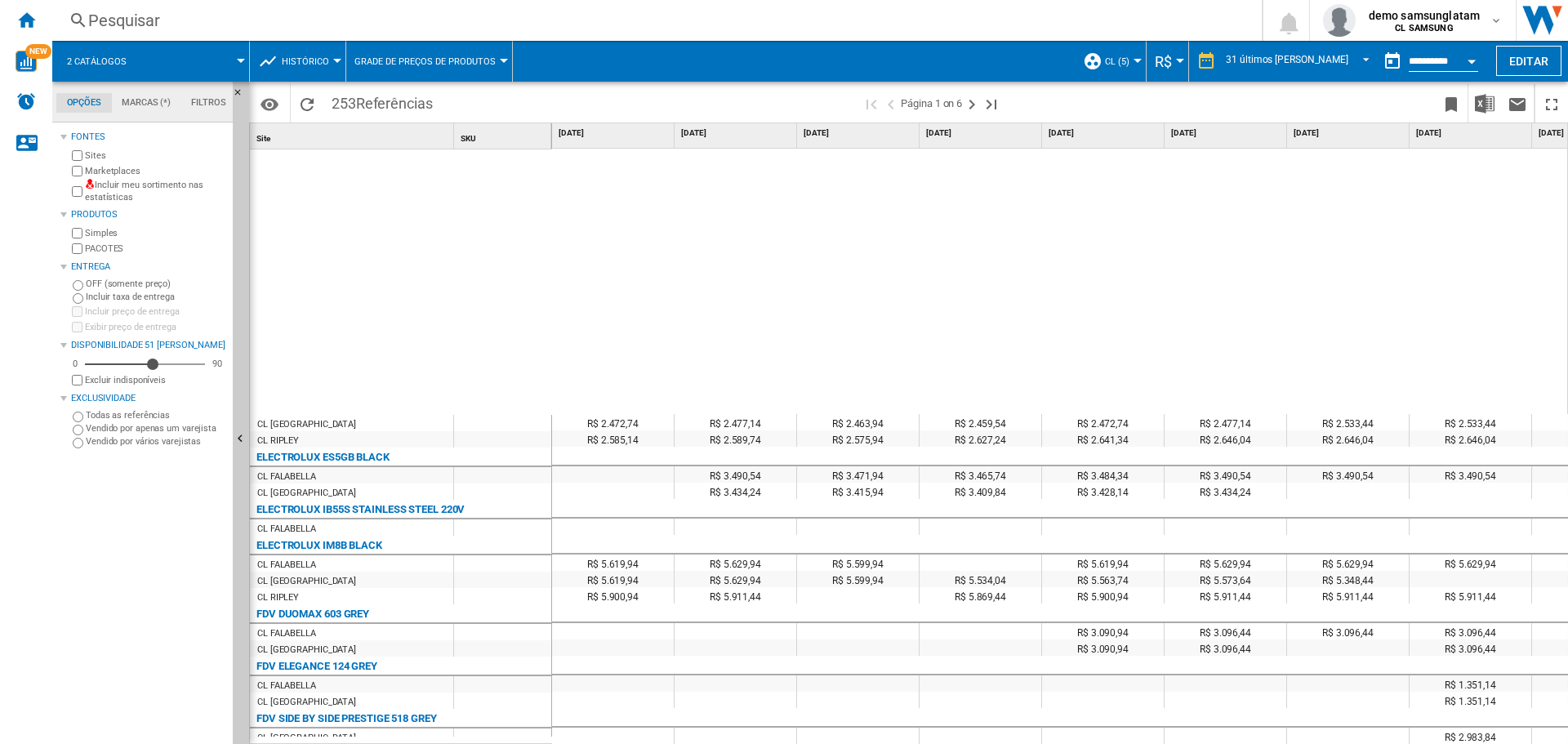
scroll to position [470, 0]
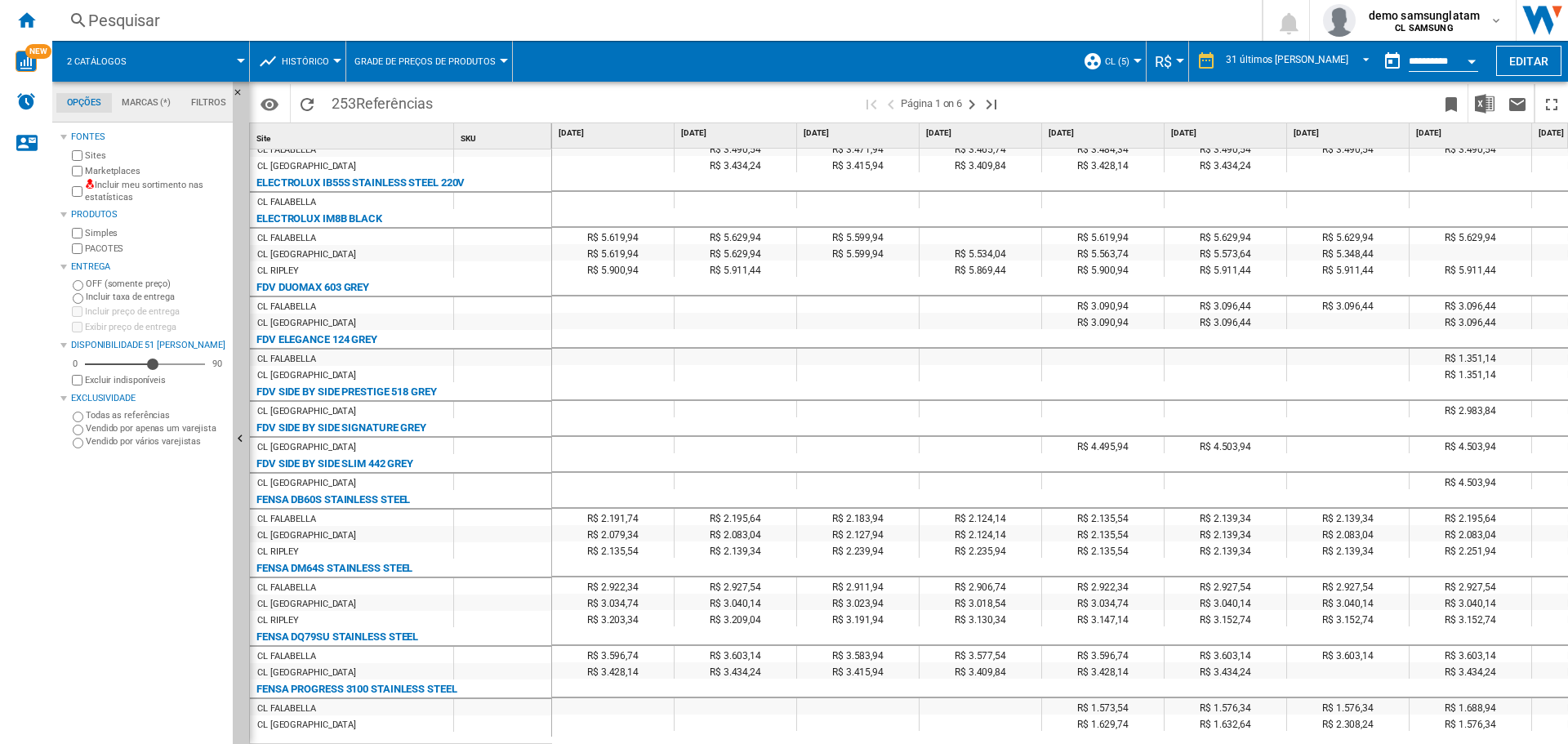
click at [1172, 57] on span "R$" at bounding box center [1162, 61] width 17 height 17
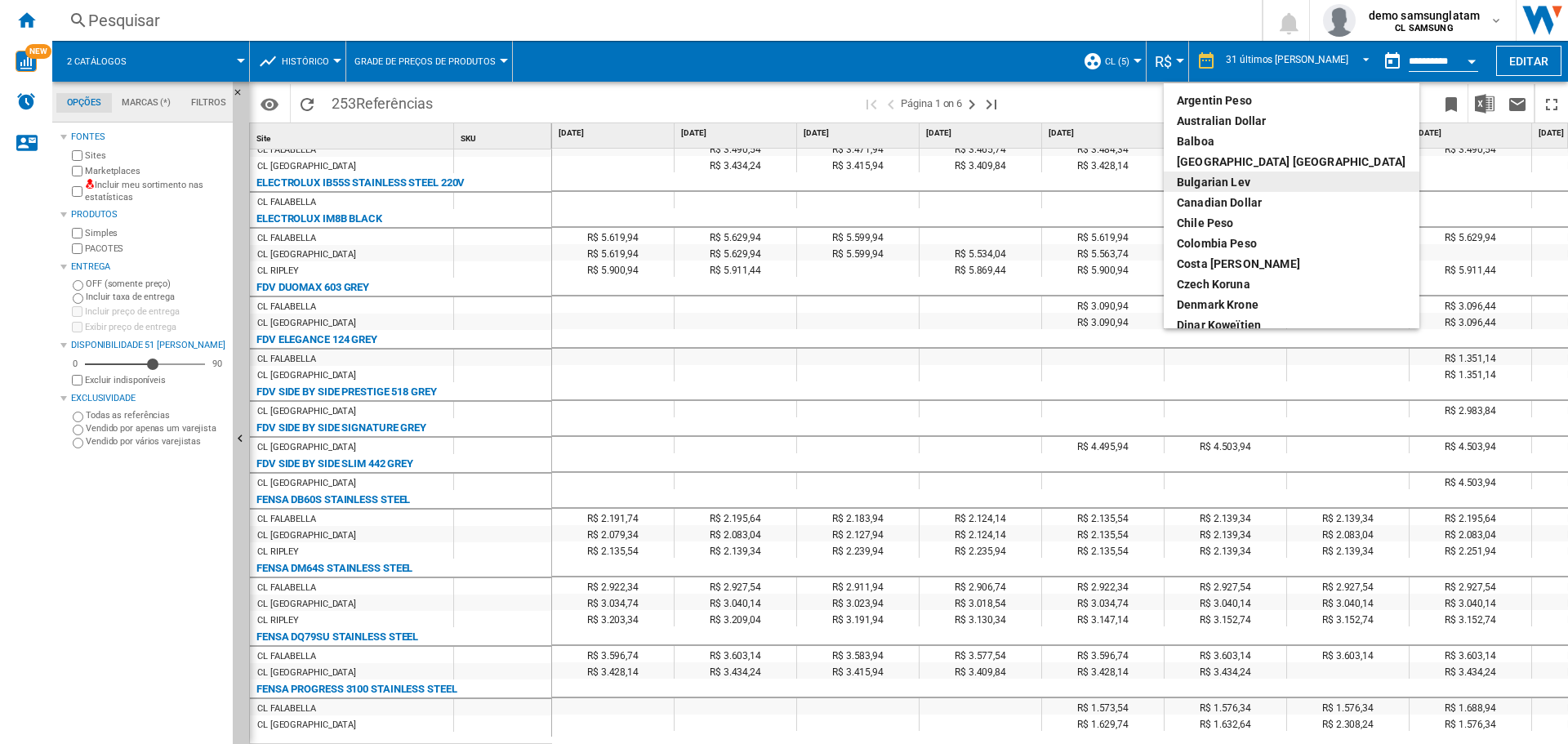
click at [1039, 100] on md-backdrop at bounding box center [784, 372] width 1568 height 744
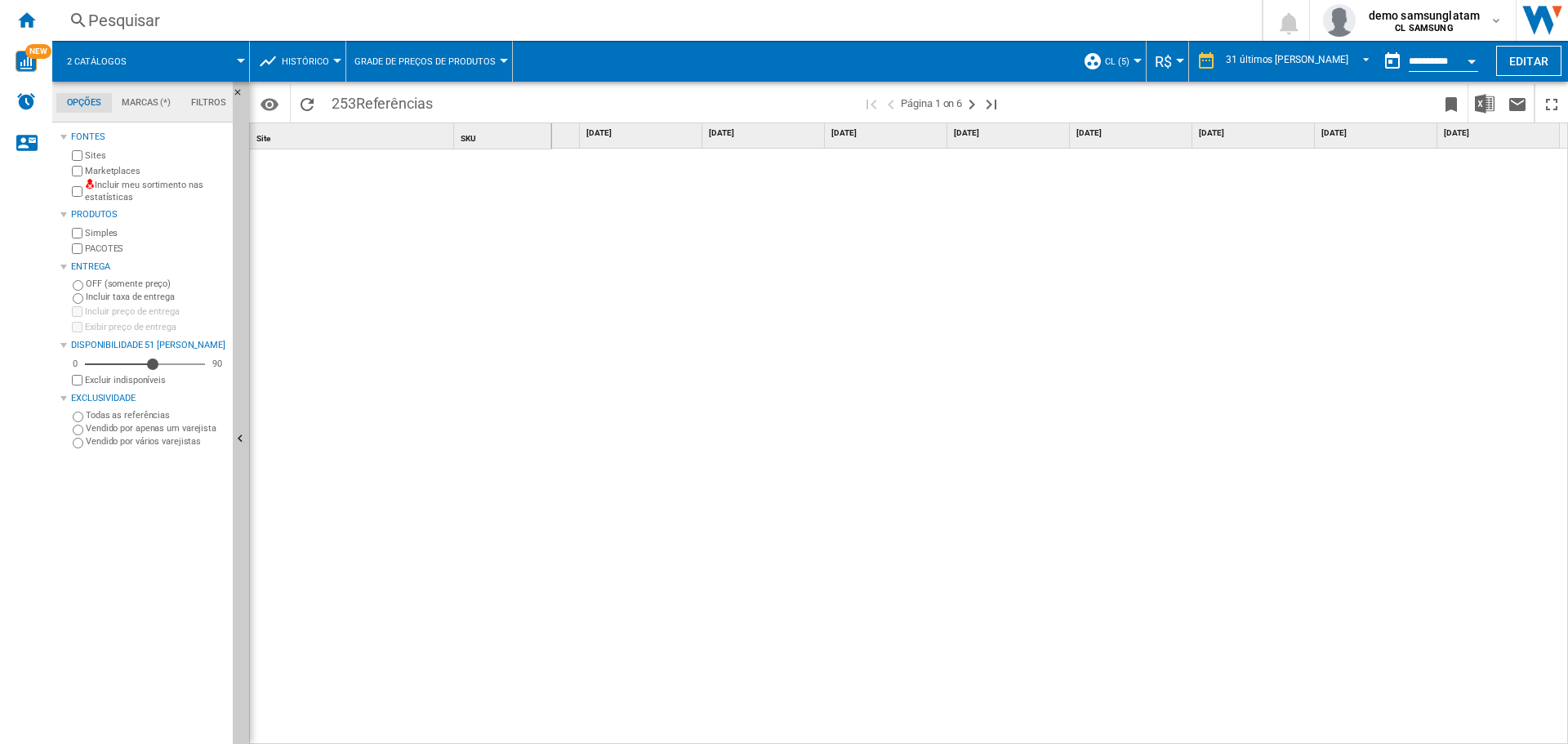
scroll to position [0, 0]
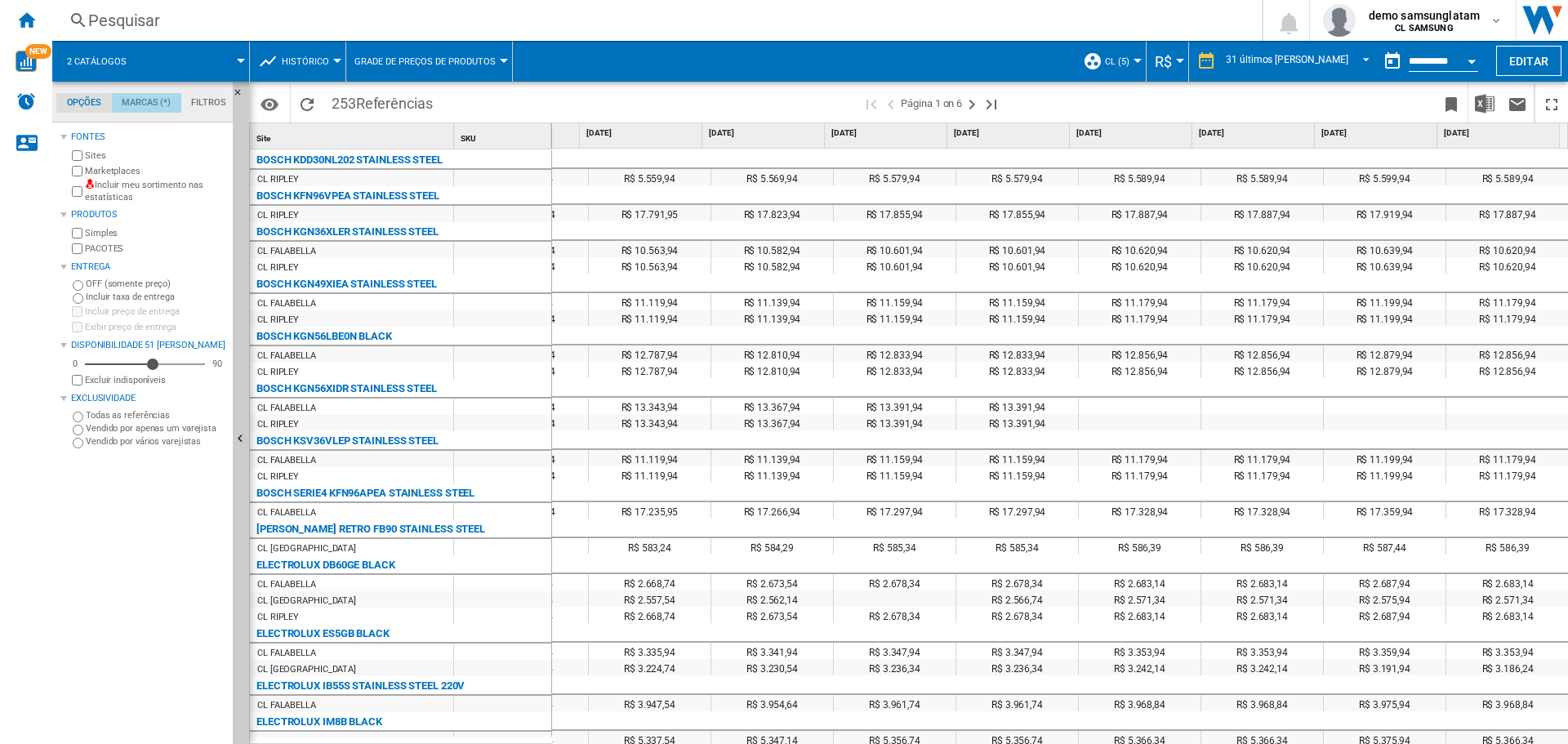
click at [149, 102] on md-tab-item "Marcas (*)" at bounding box center [146, 102] width 70 height 19
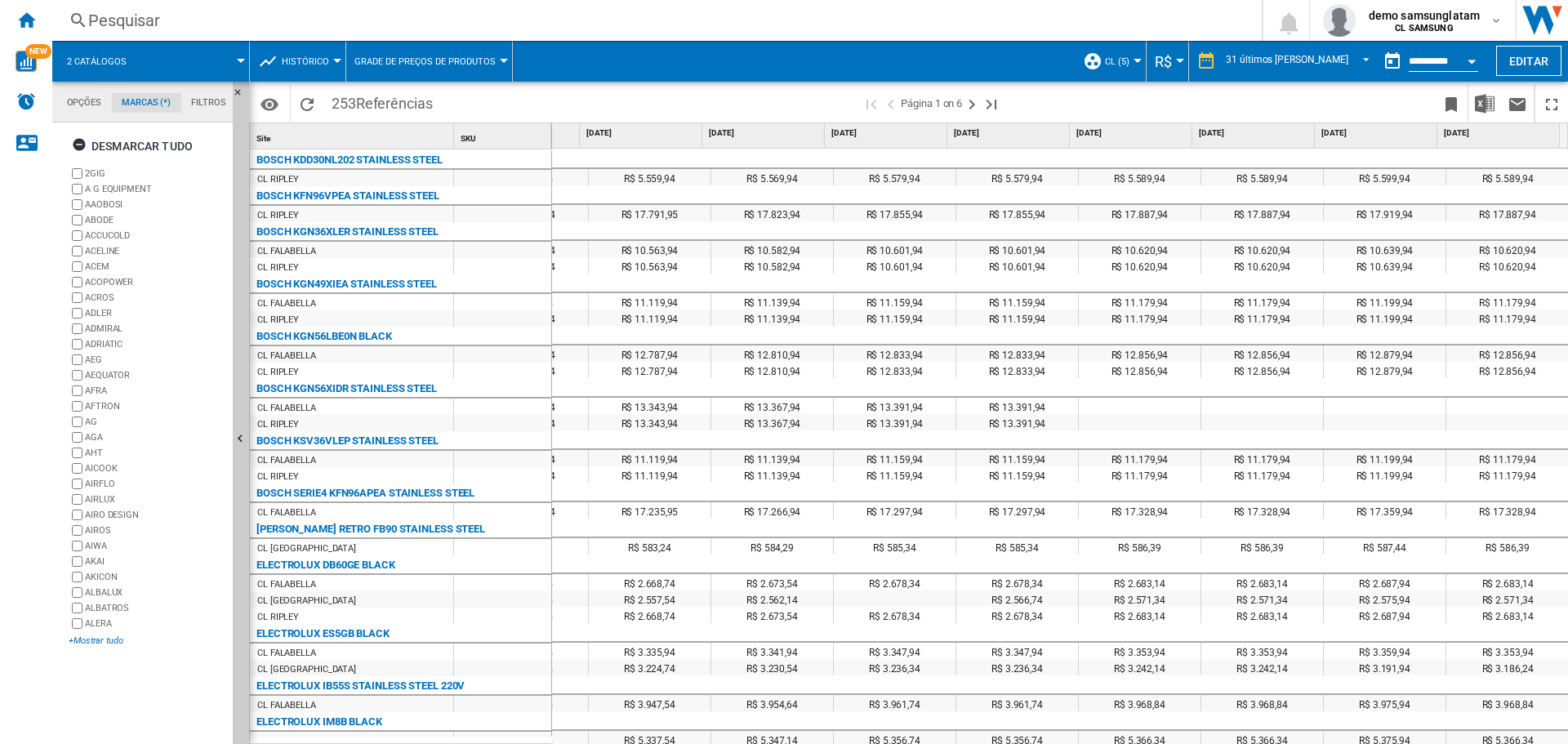
click at [95, 637] on div "+Mostrar tudo" at bounding box center [147, 640] width 157 height 12
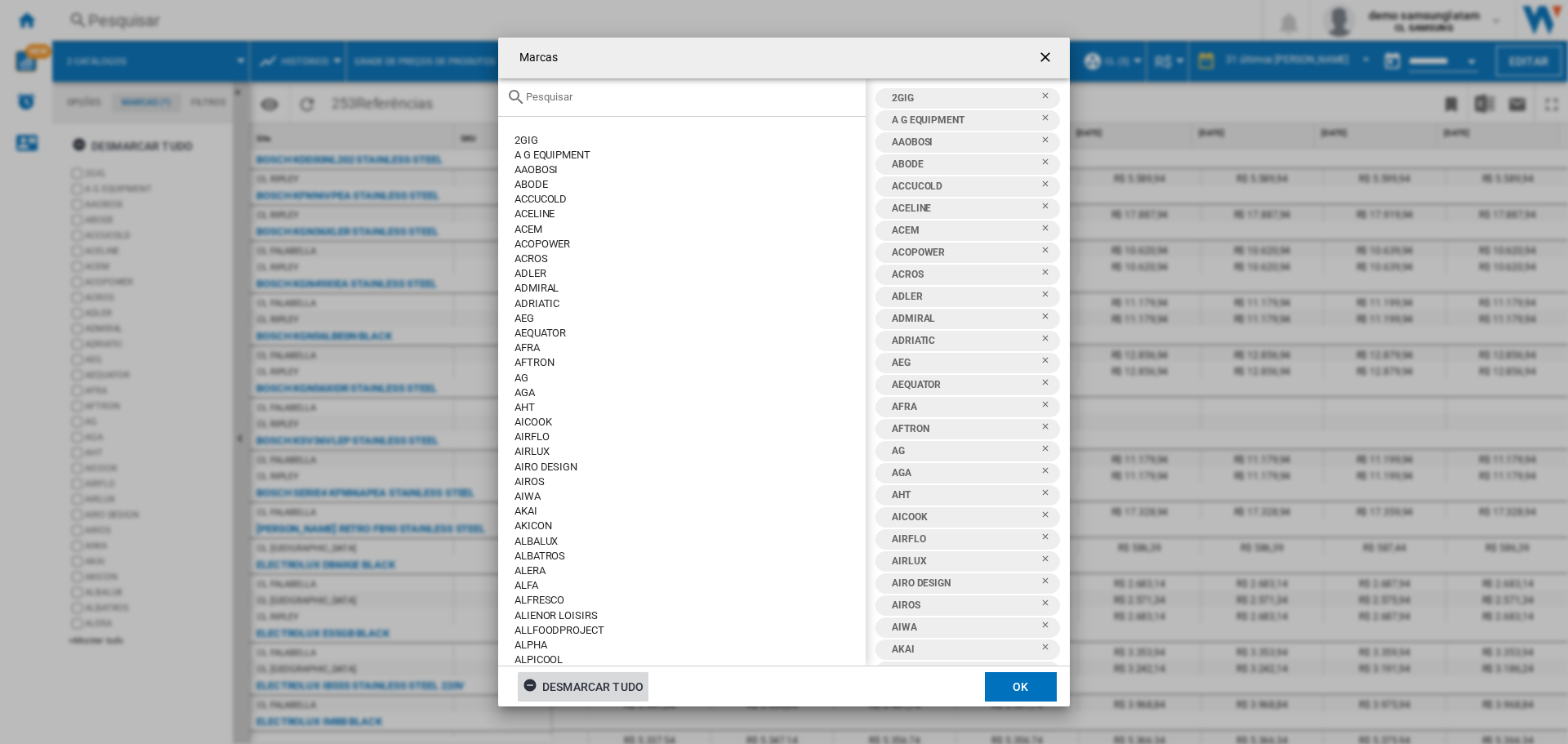
click at [575, 691] on div "Desmarcar tudo" at bounding box center [583, 686] width 121 height 29
click at [597, 94] on input "text" at bounding box center [691, 96] width 331 height 12
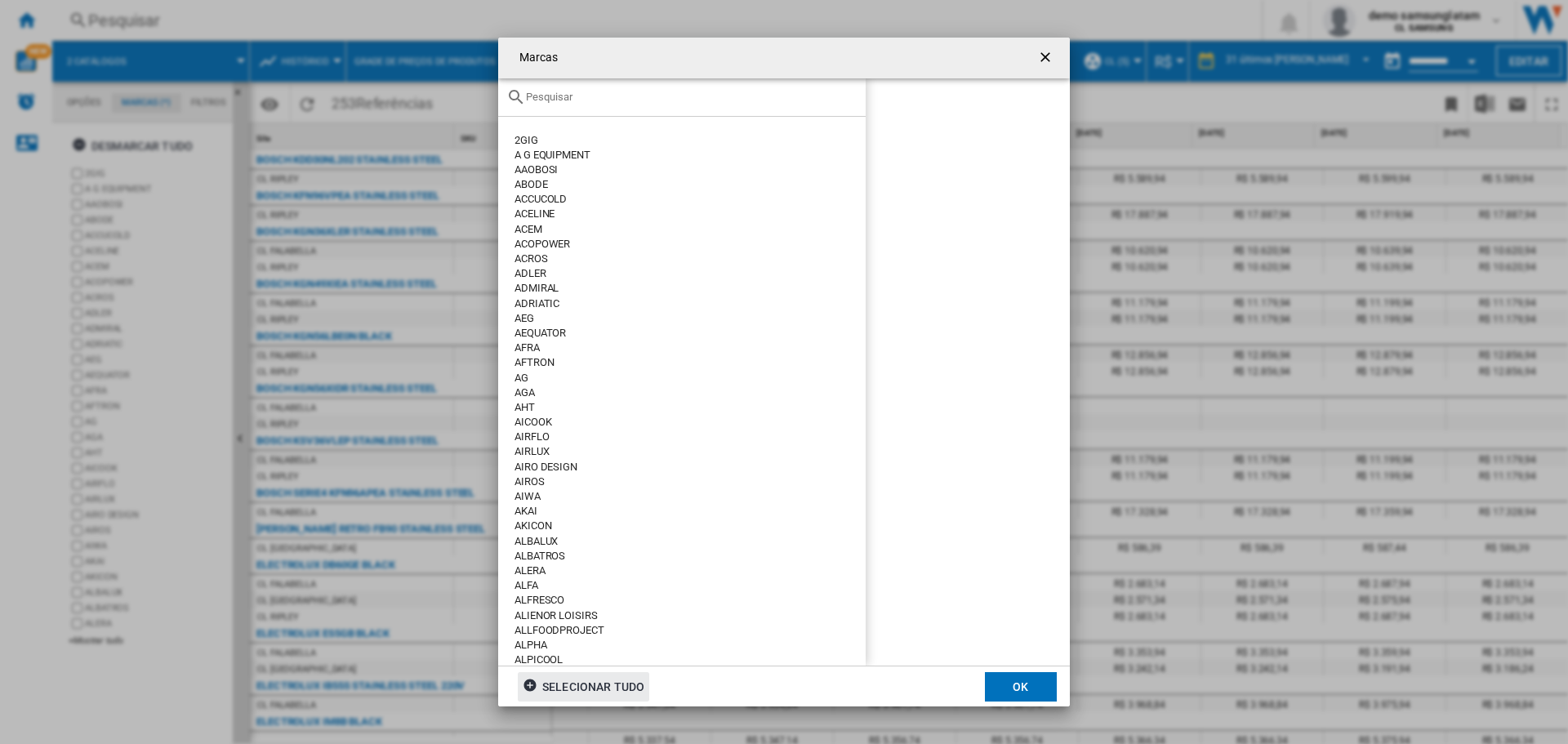
click at [1047, 57] on ng-md-icon "getI18NText('BUTTONS.CLOSE_DIALOG')" at bounding box center [1046, 59] width 19 height 19
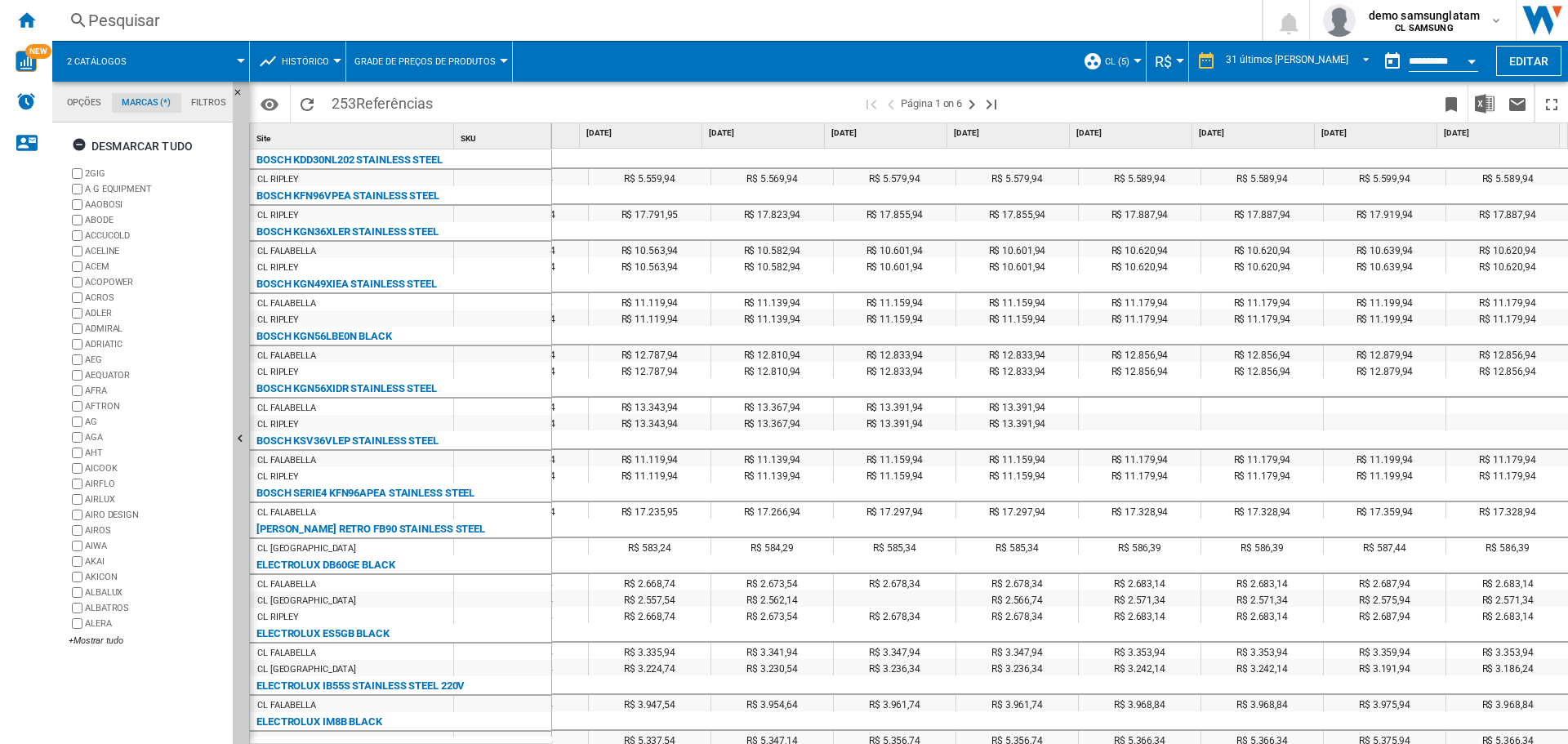
click at [297, 65] on span "Histórico" at bounding box center [306, 62] width 48 height 11
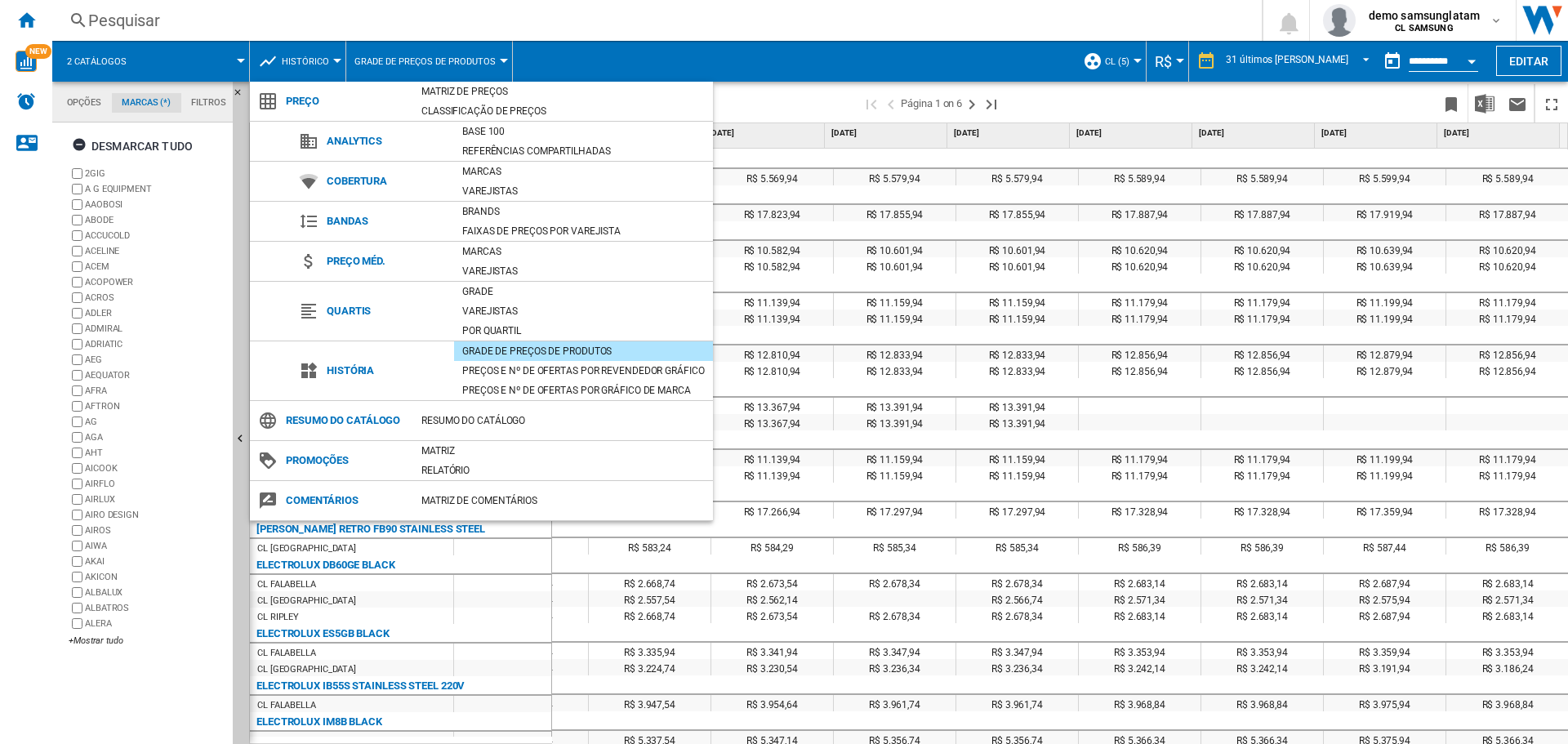
click at [100, 644] on md-backdrop at bounding box center [784, 372] width 1568 height 744
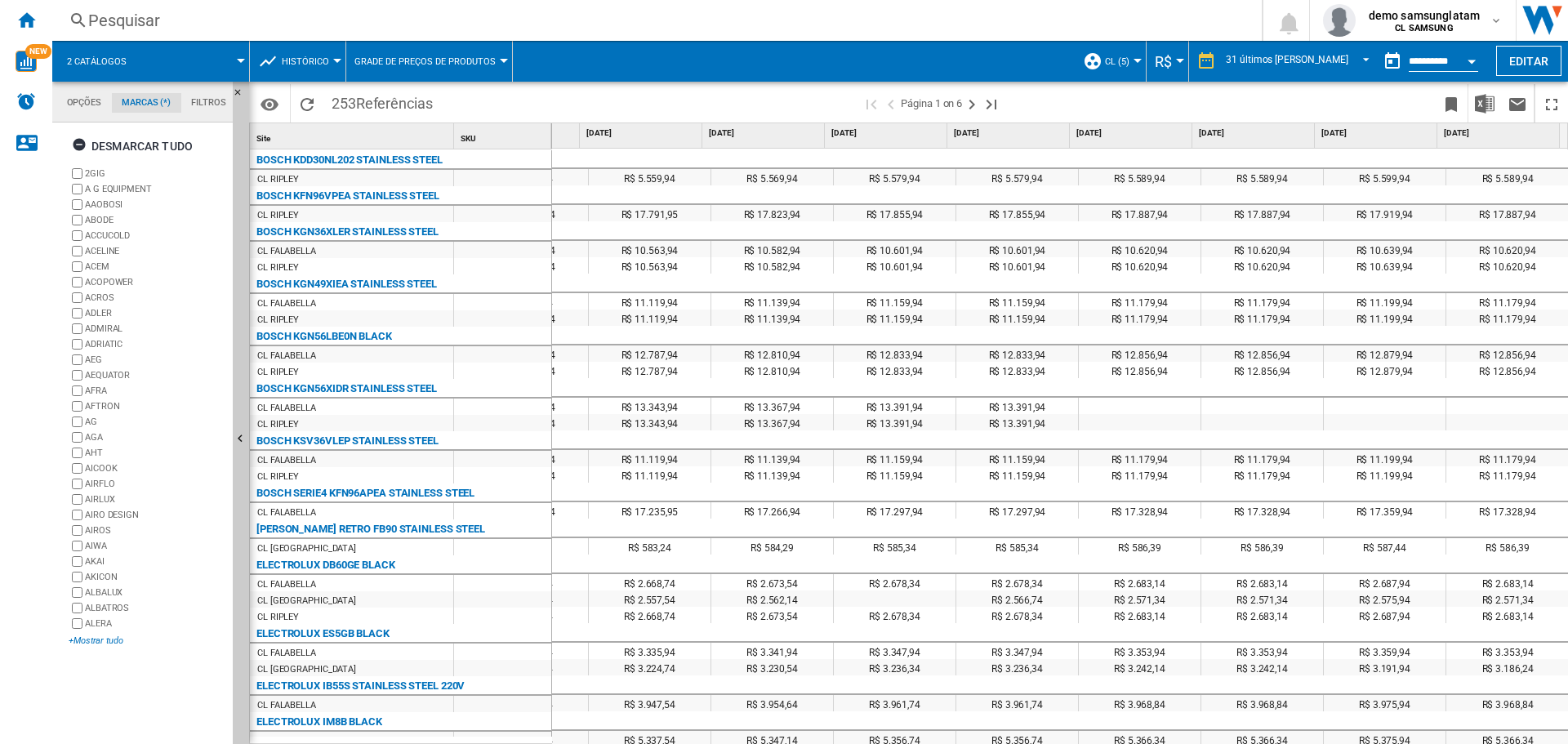
click at [100, 641] on div "+Mostrar tudo" at bounding box center [147, 640] width 157 height 12
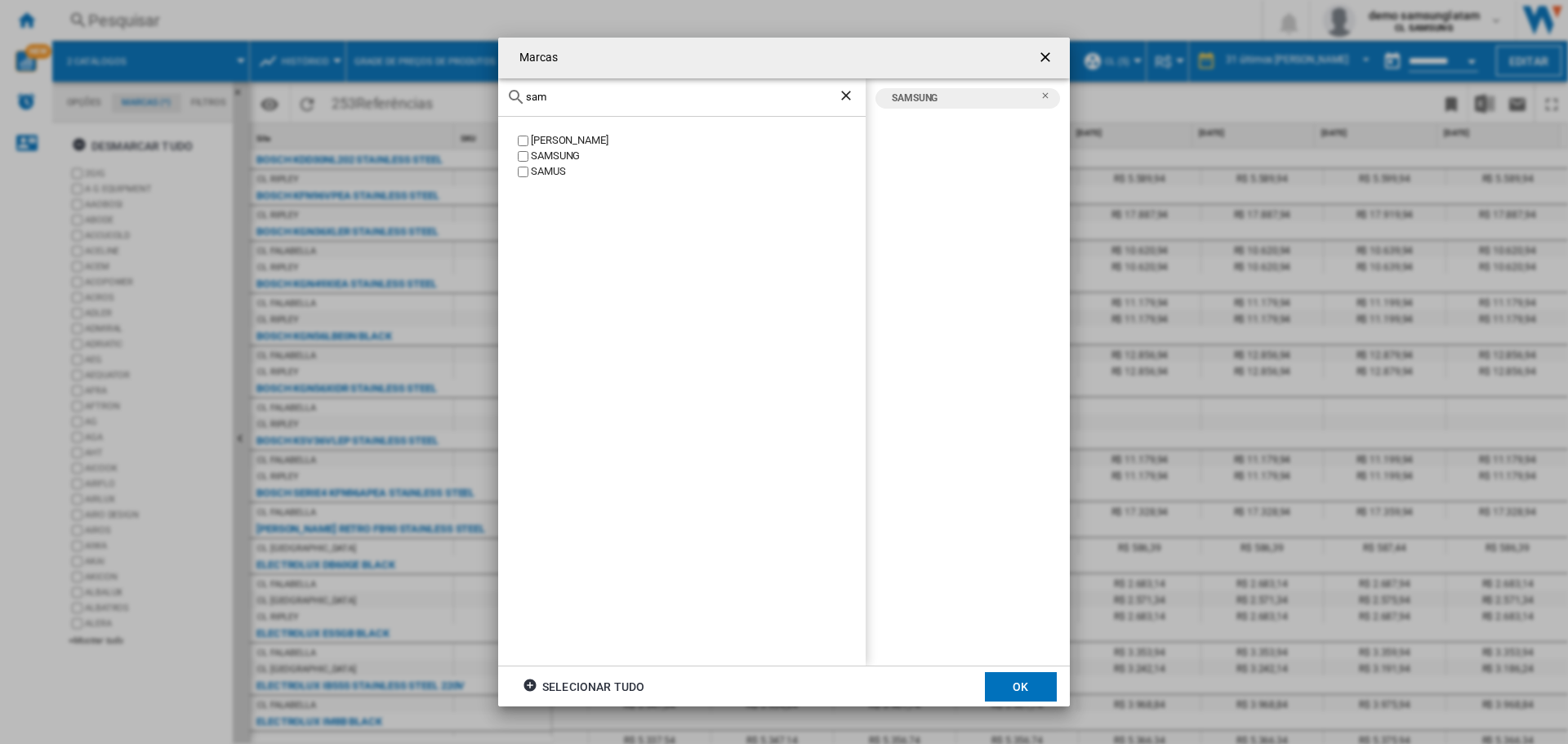
drag, startPoint x: 1015, startPoint y: 685, endPoint x: 601, endPoint y: 315, distance: 555.2
click at [1016, 685] on button "OK" at bounding box center [1021, 686] width 71 height 29
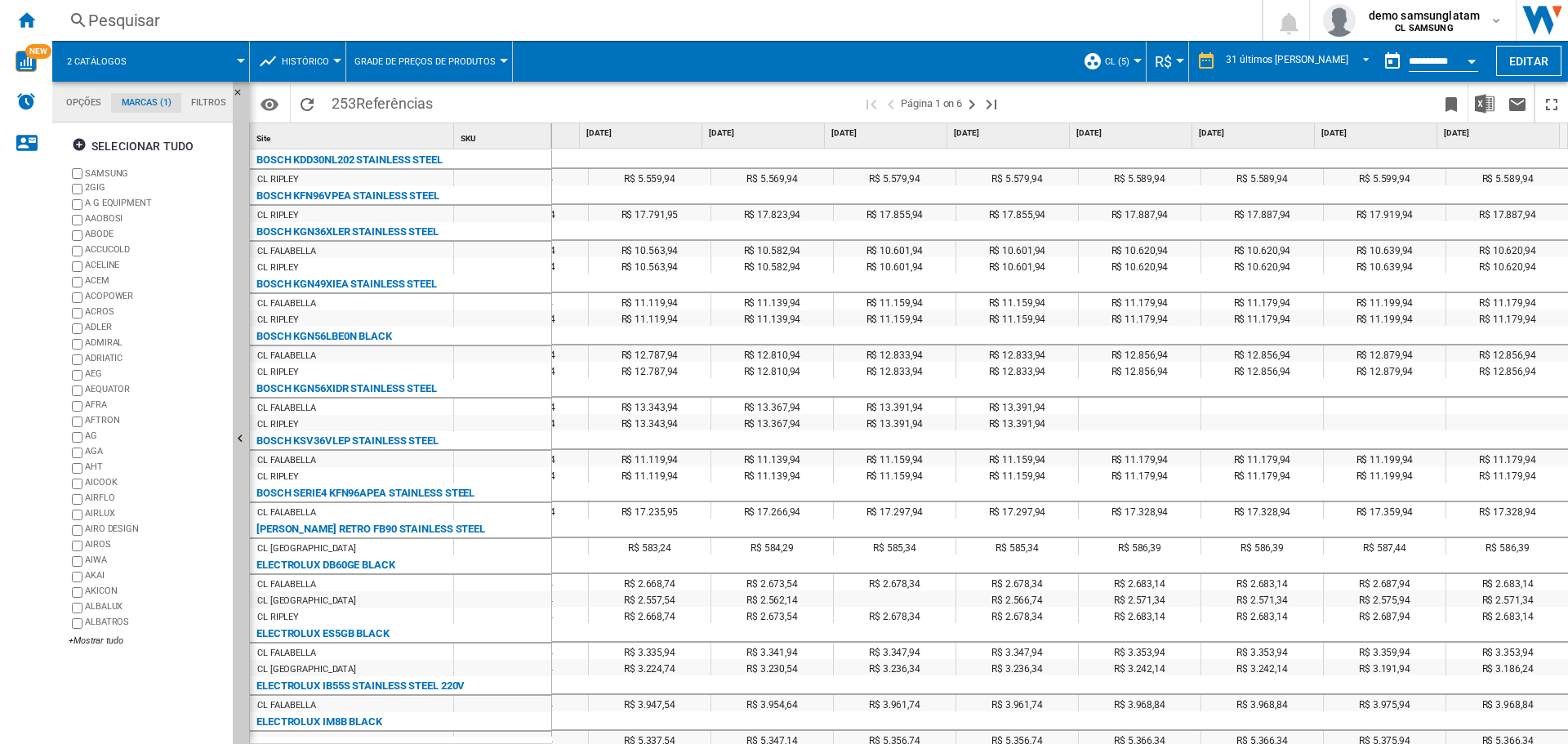
click at [309, 59] on span "Histórico" at bounding box center [306, 62] width 48 height 11
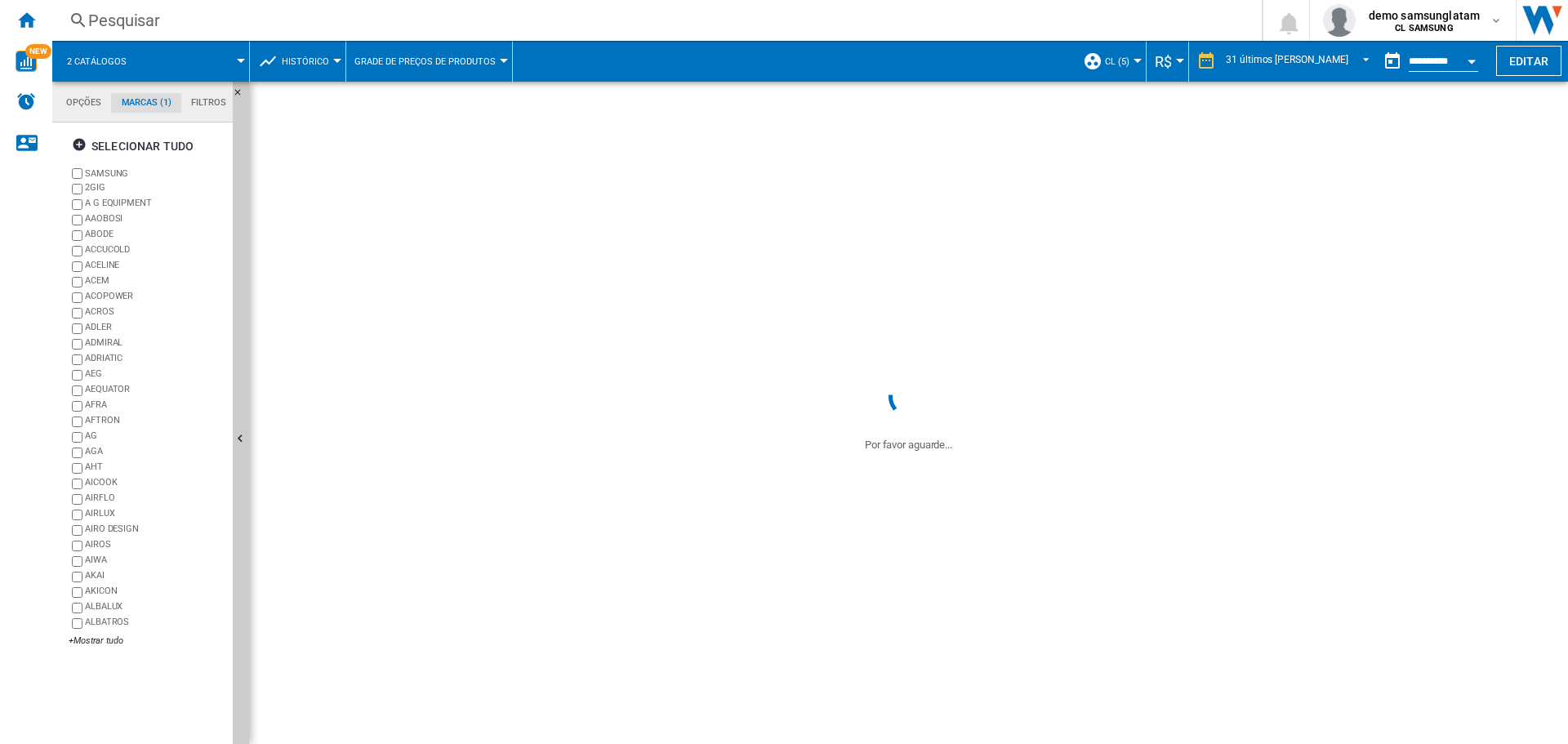
click at [301, 63] on span "Histórico" at bounding box center [306, 62] width 48 height 11
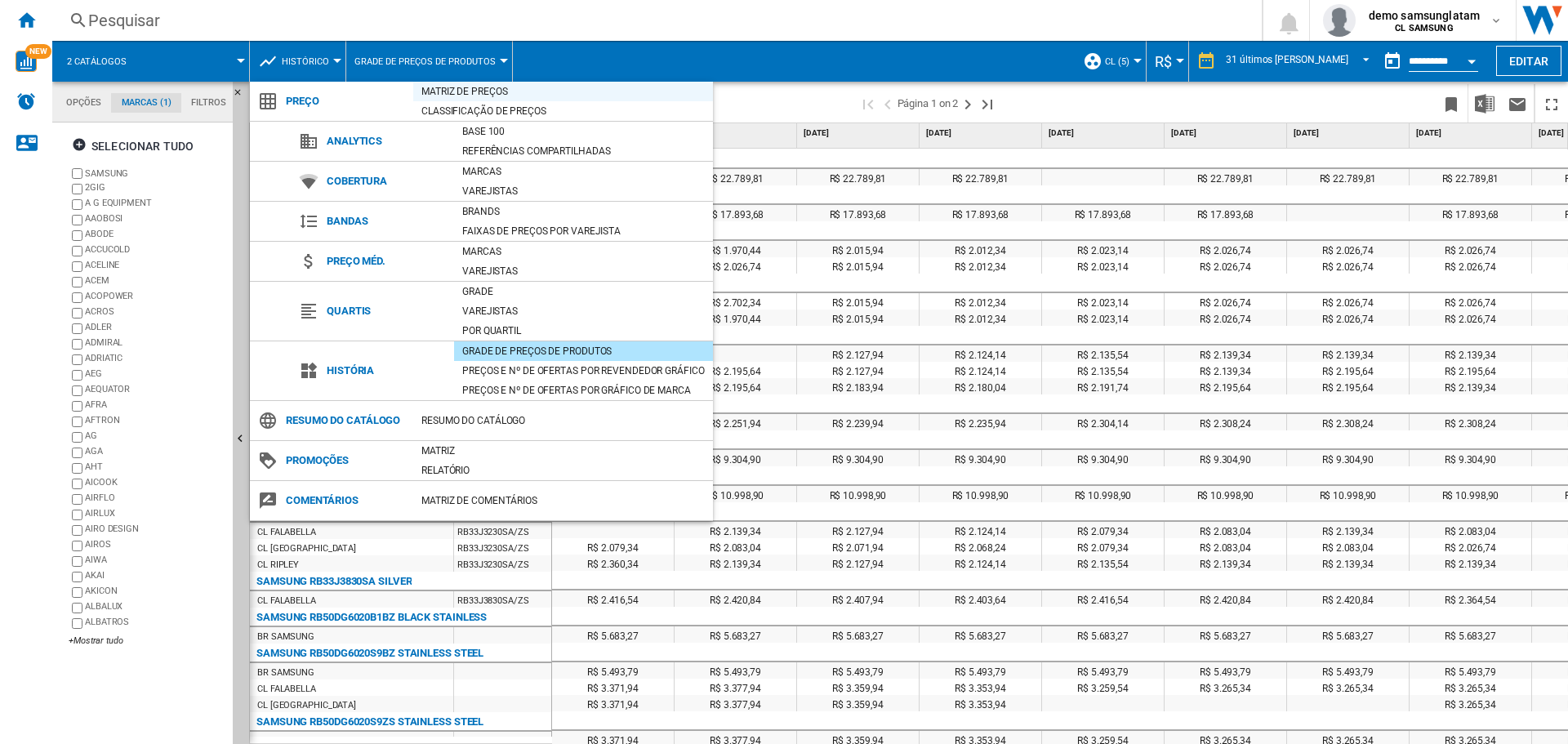
click at [477, 88] on div "Matriz de preços" at bounding box center [562, 92] width 299 height 16
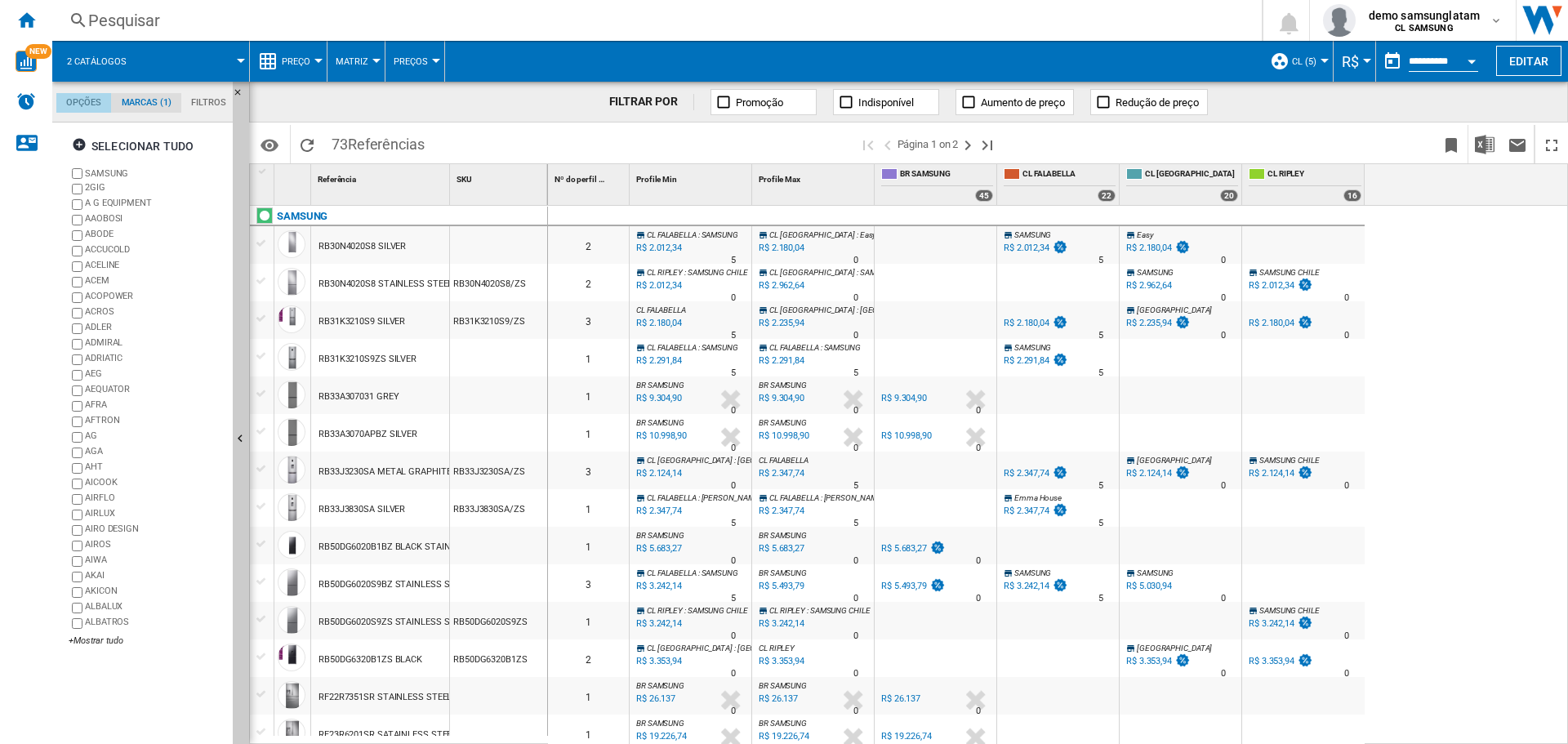
click at [77, 102] on md-tab-item "Opções" at bounding box center [84, 102] width 55 height 19
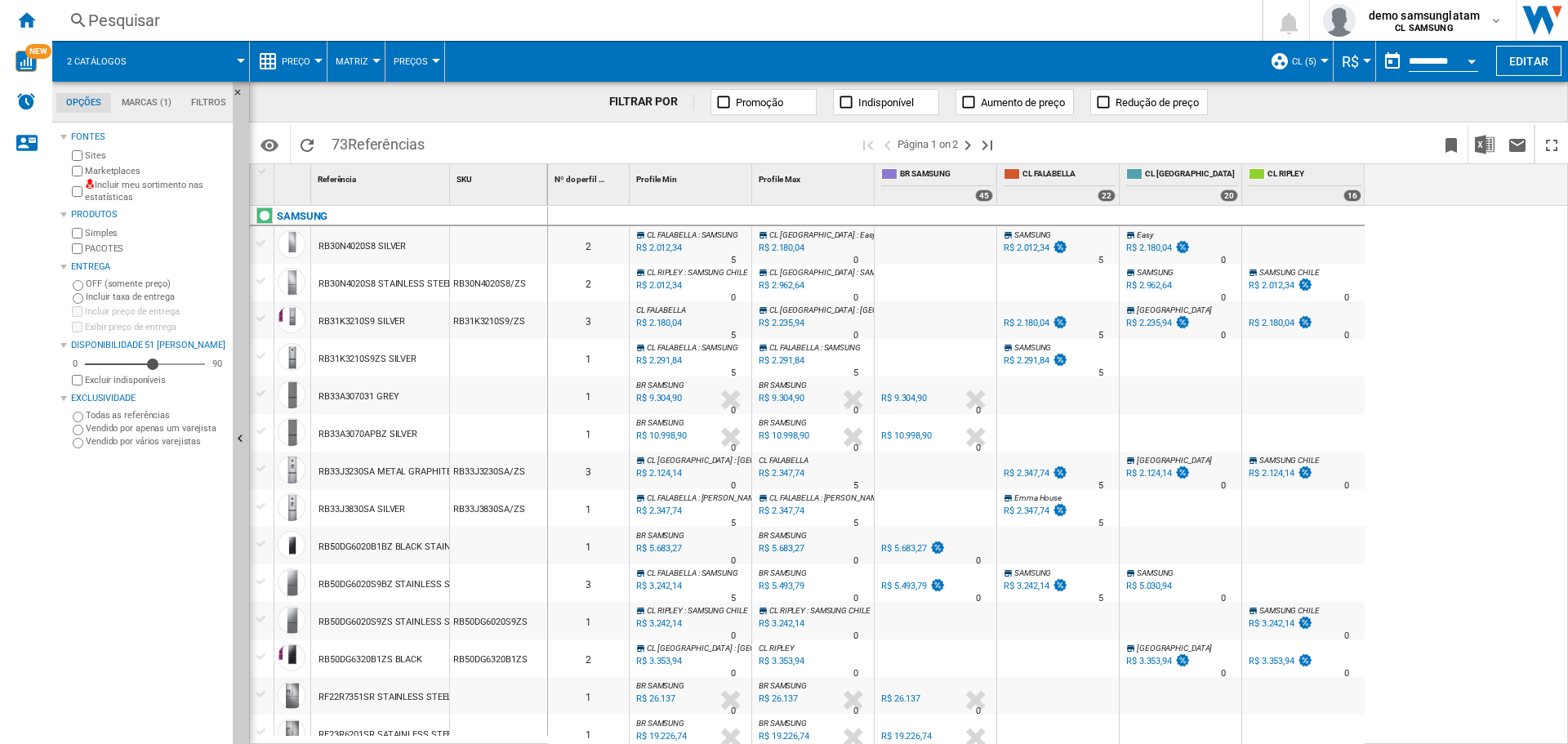
click at [1296, 59] on span "CL (5)" at bounding box center [1303, 62] width 25 height 11
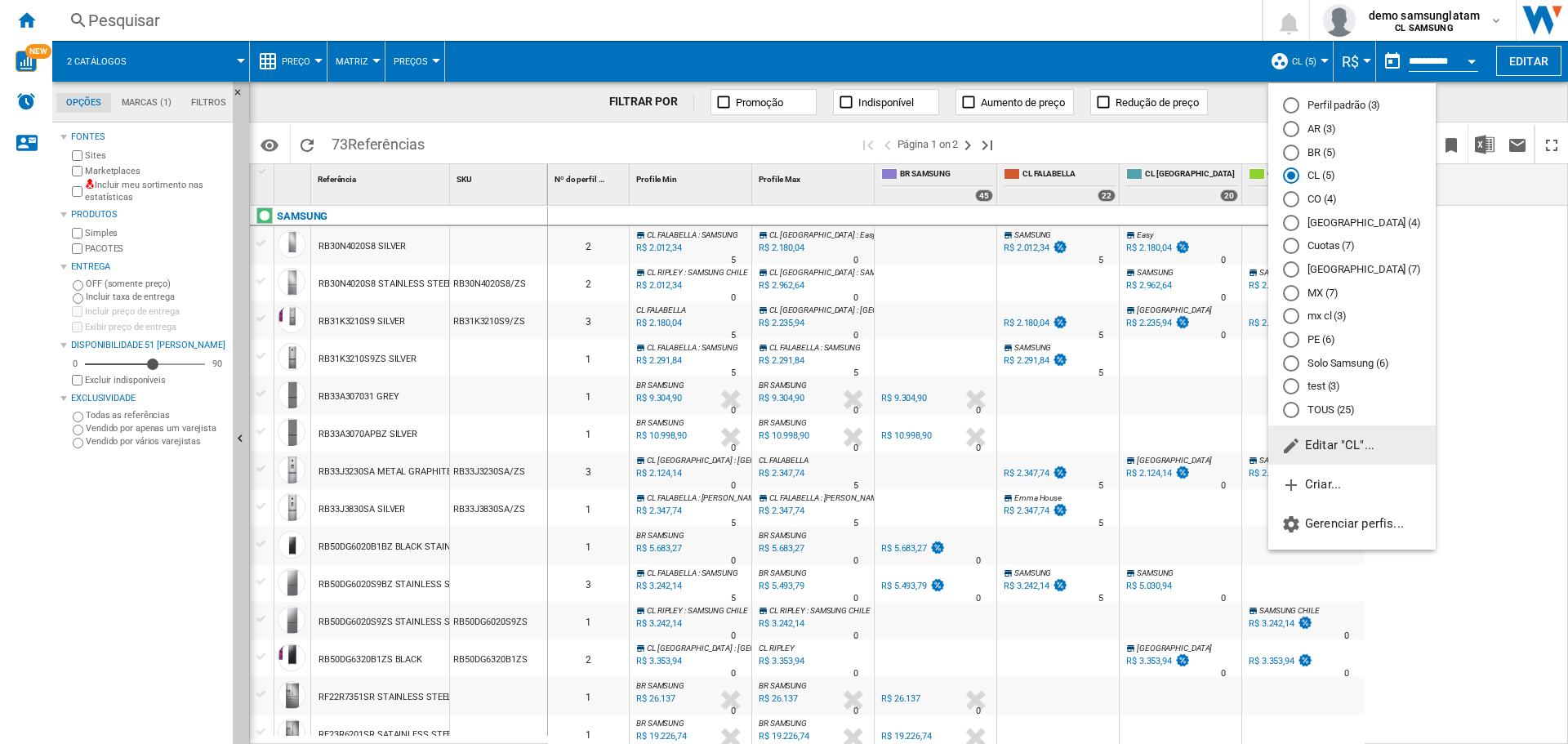
click at [1334, 431] on button "Editar "CL"..." at bounding box center [1351, 445] width 168 height 39
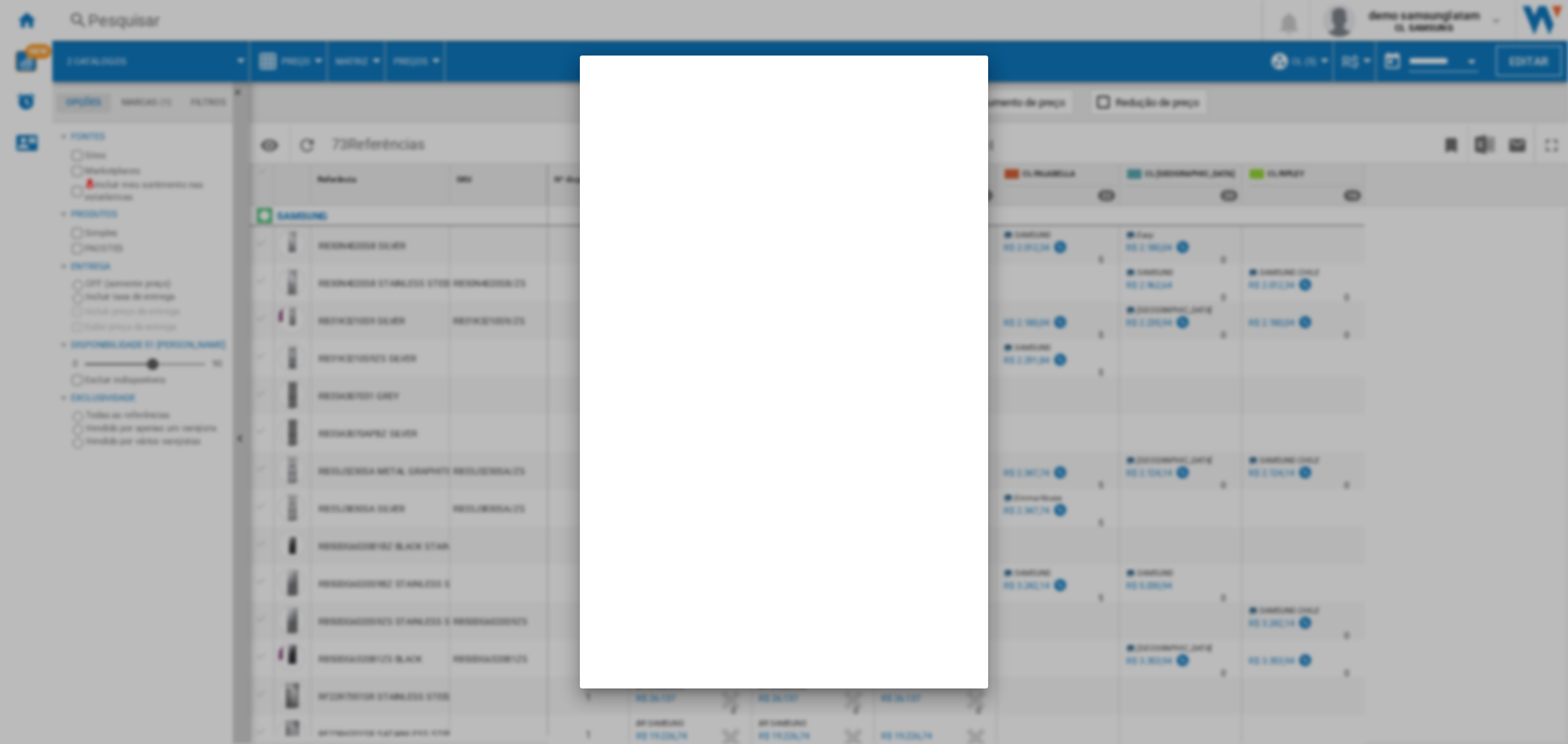
click at [1333, 445] on div at bounding box center [784, 372] width 1568 height 744
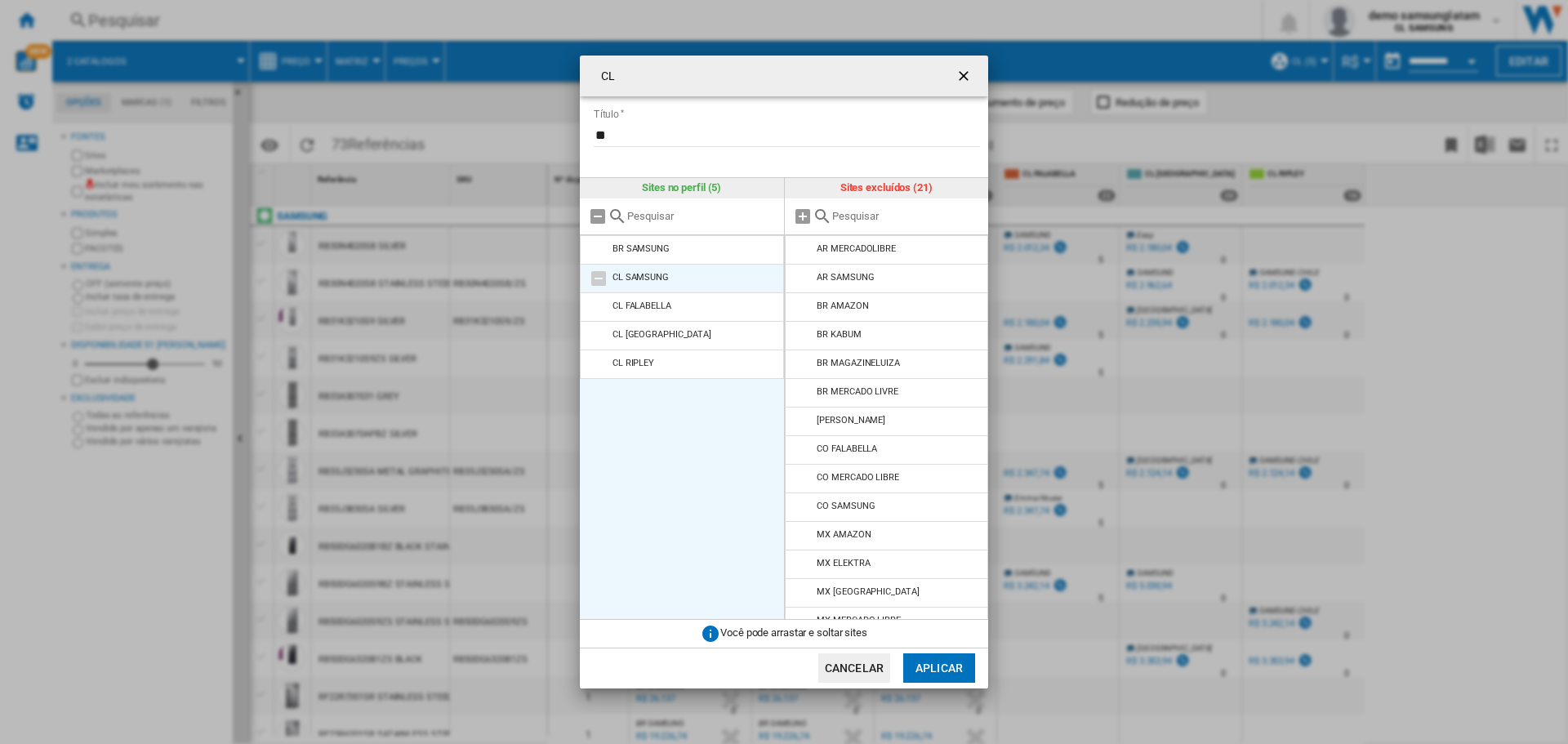
click at [596, 250] on md-icon at bounding box center [598, 249] width 19 height 19
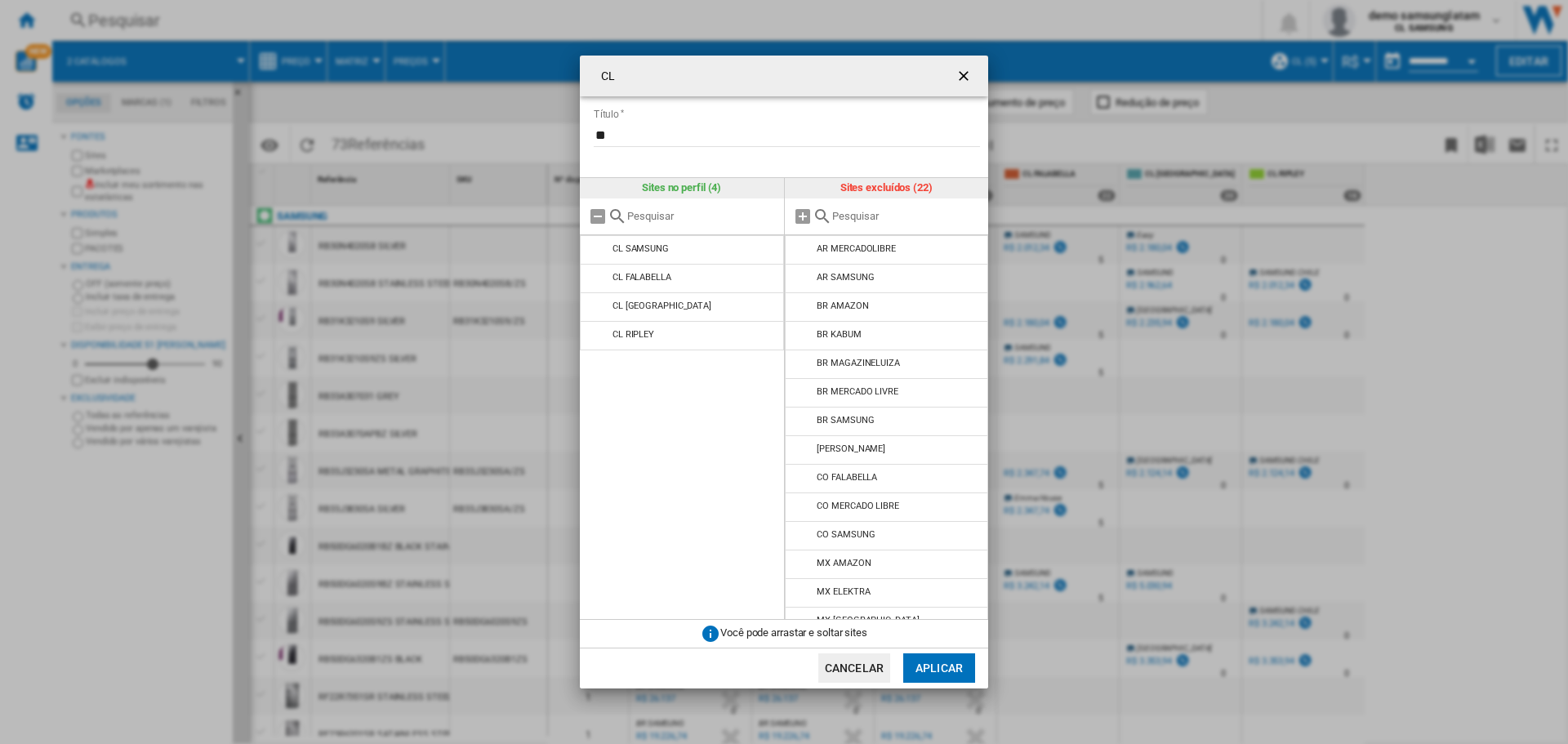
click at [950, 666] on button "Aplicar" at bounding box center [938, 668] width 71 height 29
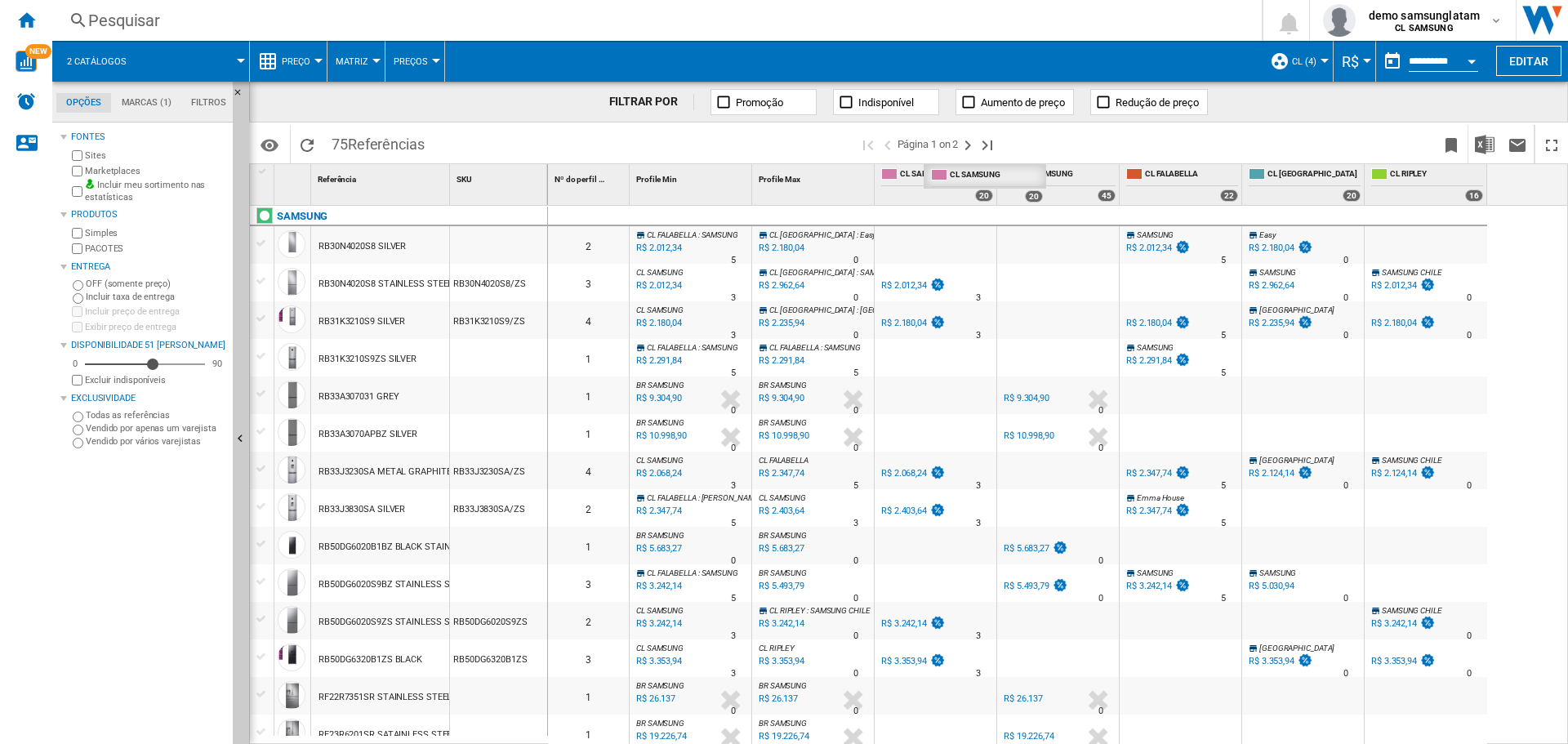
drag, startPoint x: 902, startPoint y: 171, endPoint x: 950, endPoint y: 166, distance: 48.3
click at [29, 58] on span "NEW" at bounding box center [38, 51] width 27 height 15
click at [1399, 19] on span "demo samsunglatam" at bounding box center [1423, 16] width 111 height 16
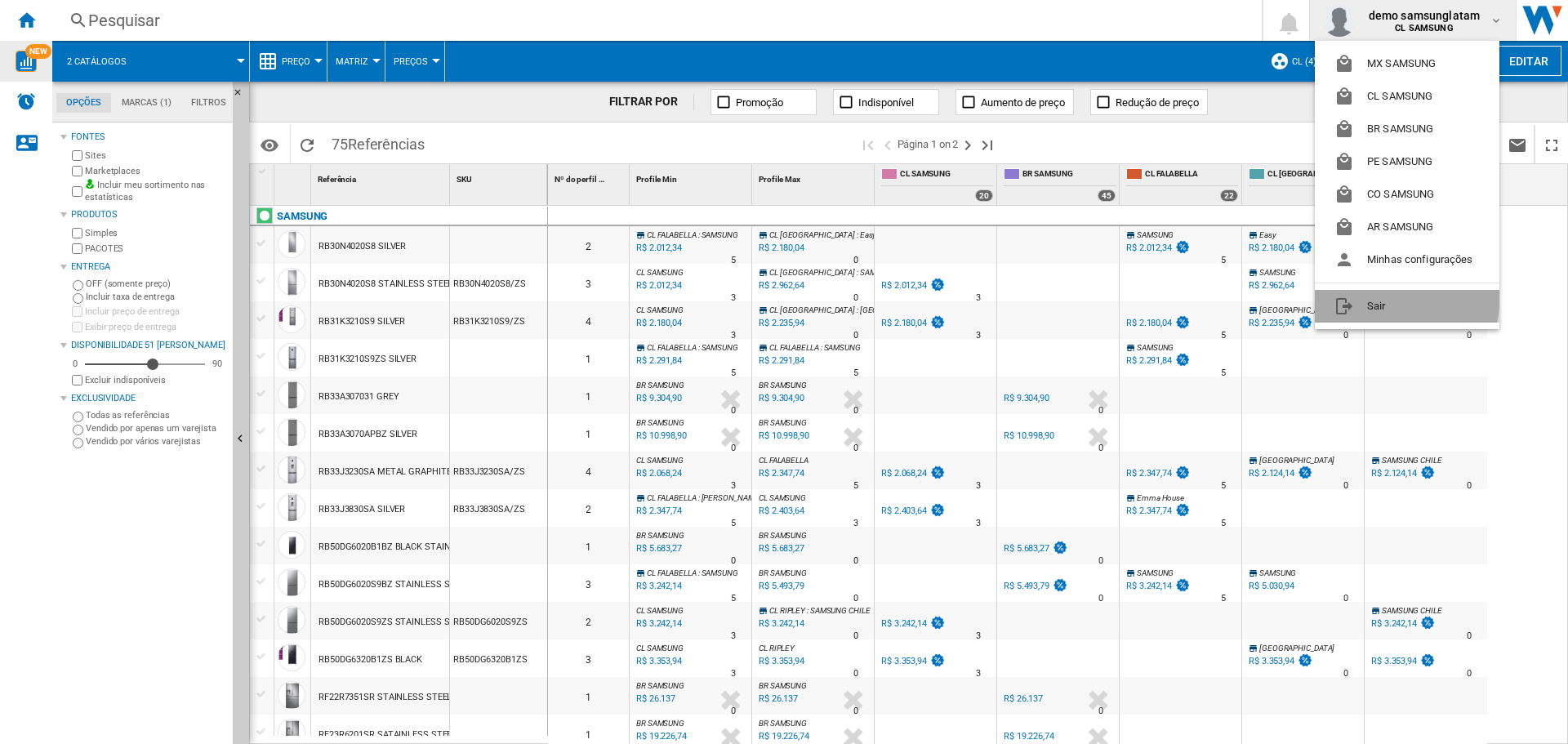
click at [1377, 297] on button "Sair" at bounding box center [1407, 307] width 185 height 33
